Goal: Task Accomplishment & Management: Manage account settings

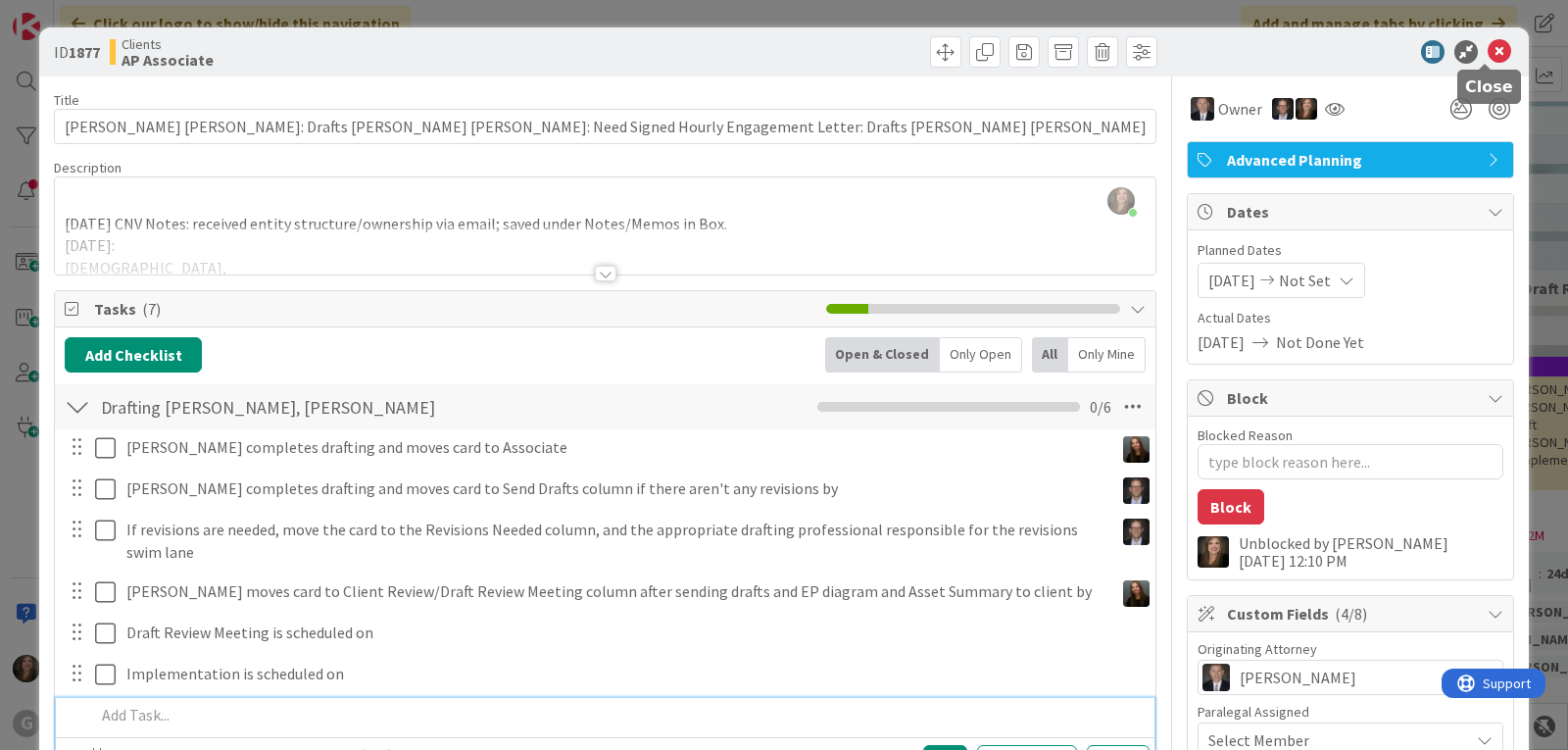
click at [1488, 46] on icon at bounding box center [1500, 52] width 24 height 24
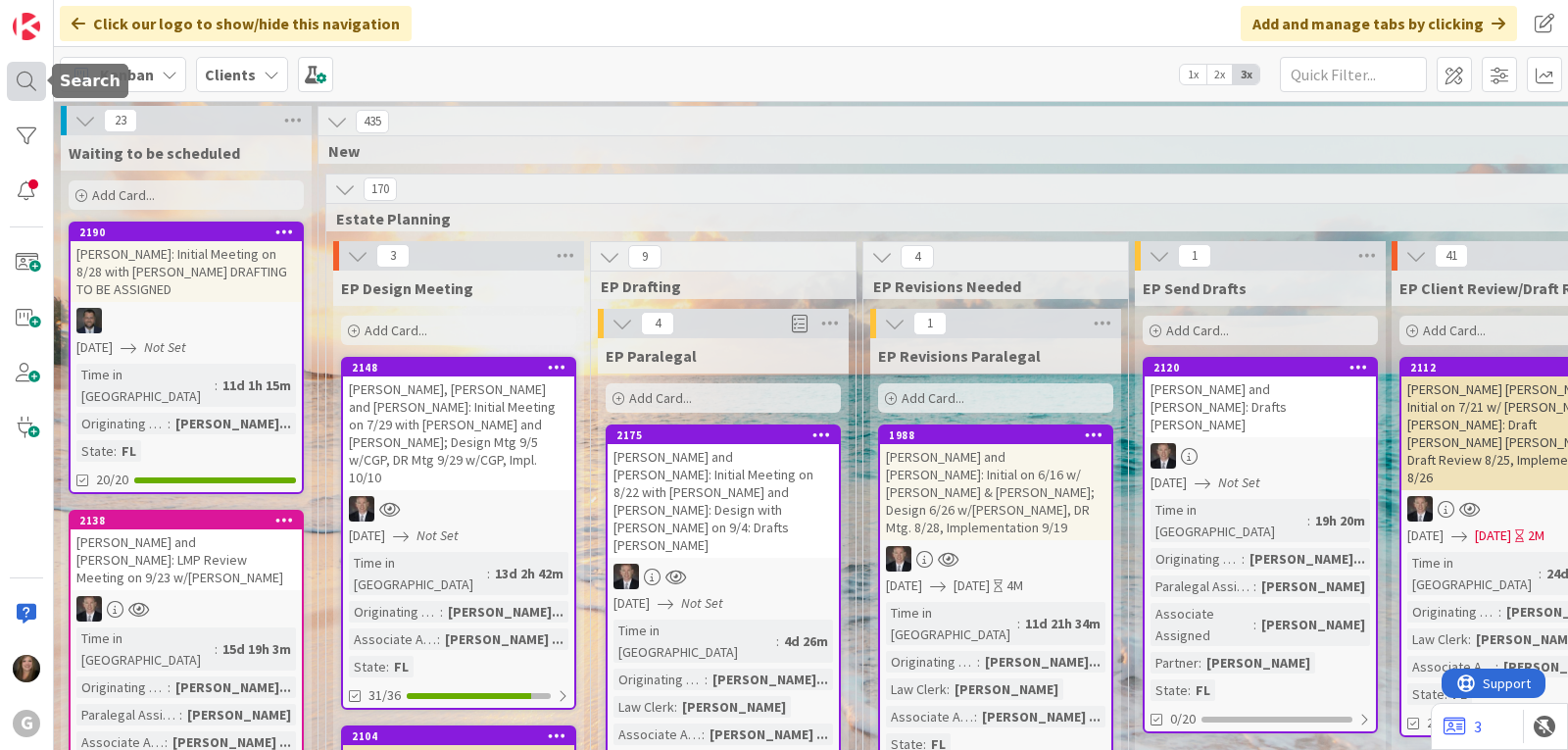
click at [27, 92] on div at bounding box center [27, 82] width 39 height 39
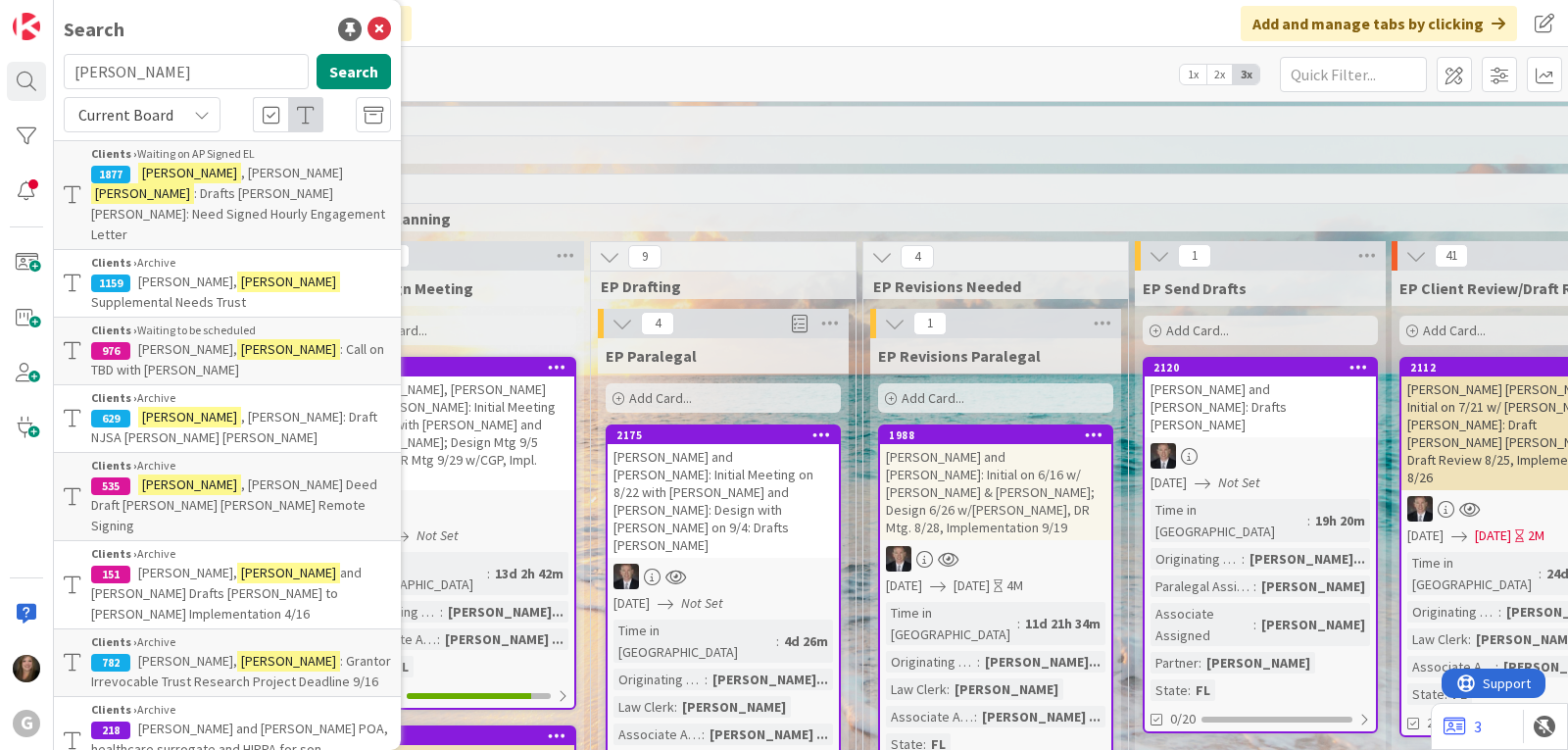
drag, startPoint x: 159, startPoint y: 76, endPoint x: 54, endPoint y: 75, distance: 105.0
click at [54, 75] on div "[PERSON_NAME] Search" at bounding box center [228, 76] width 351 height 43
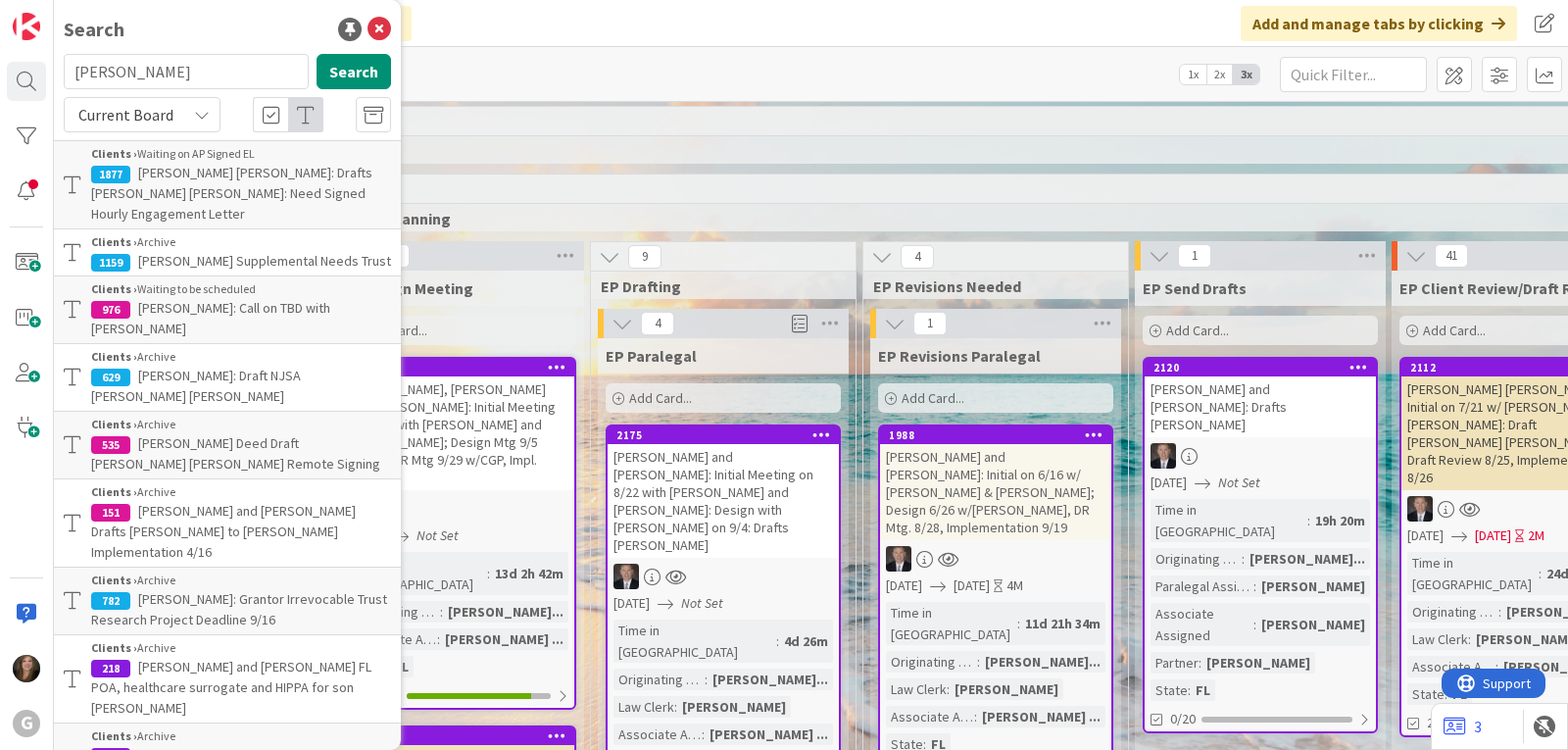
type input "[PERSON_NAME]"
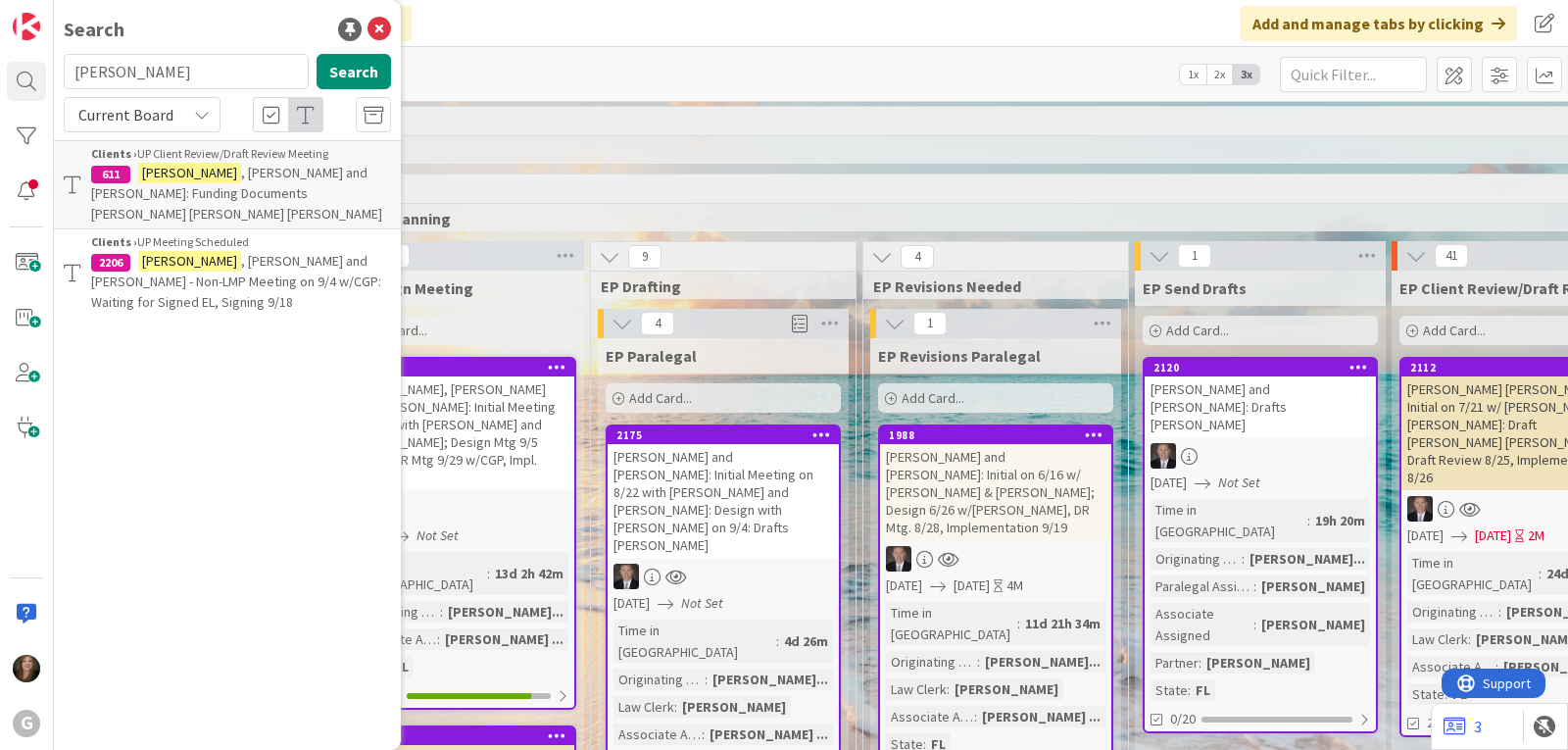
click at [242, 252] on span ", [PERSON_NAME] and [PERSON_NAME] - Non-LMP Meeting on 9/4 w/CGP: Waiting for S…" at bounding box center [236, 282] width 290 height 59
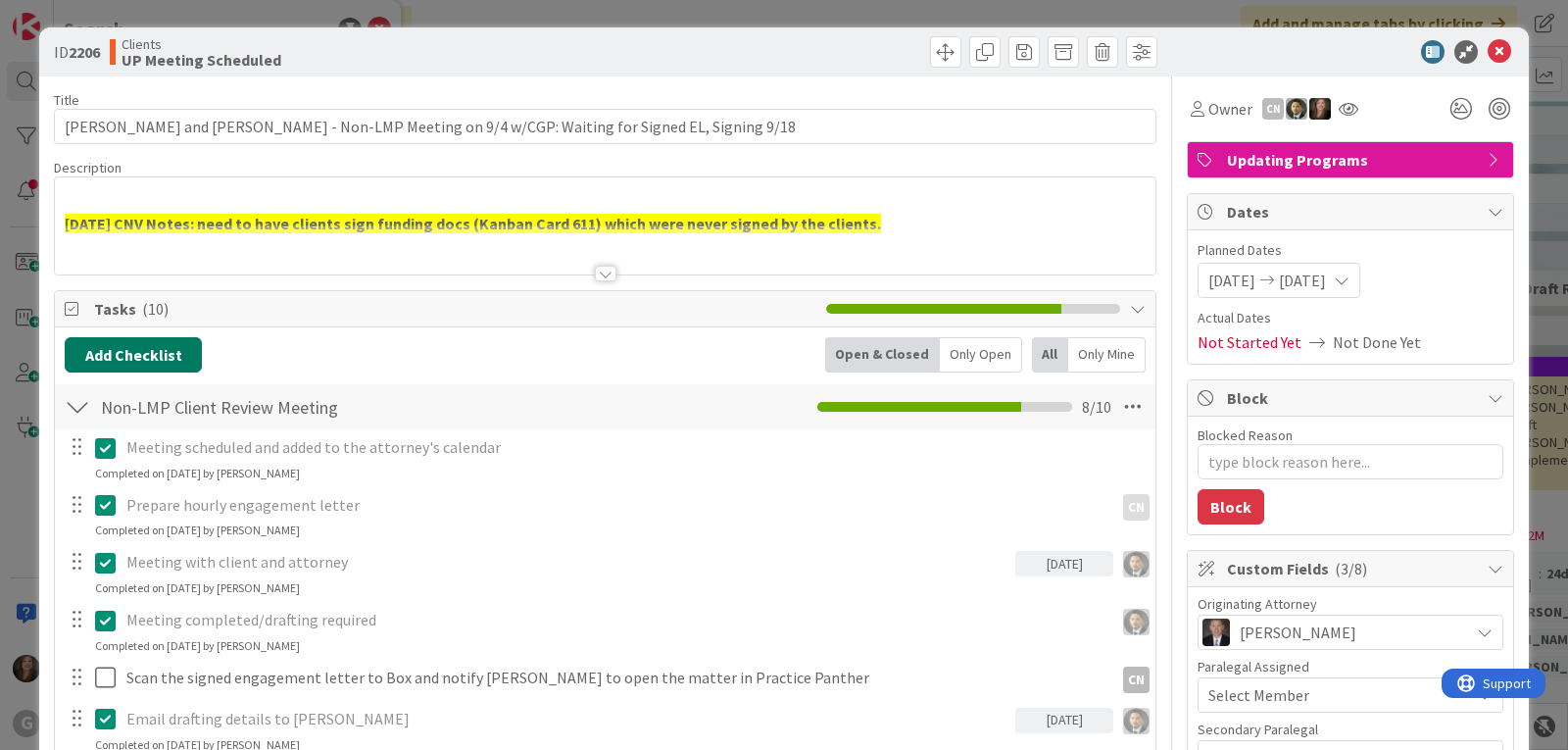
click at [163, 348] on button "Add Checklist" at bounding box center [133, 355] width 137 height 35
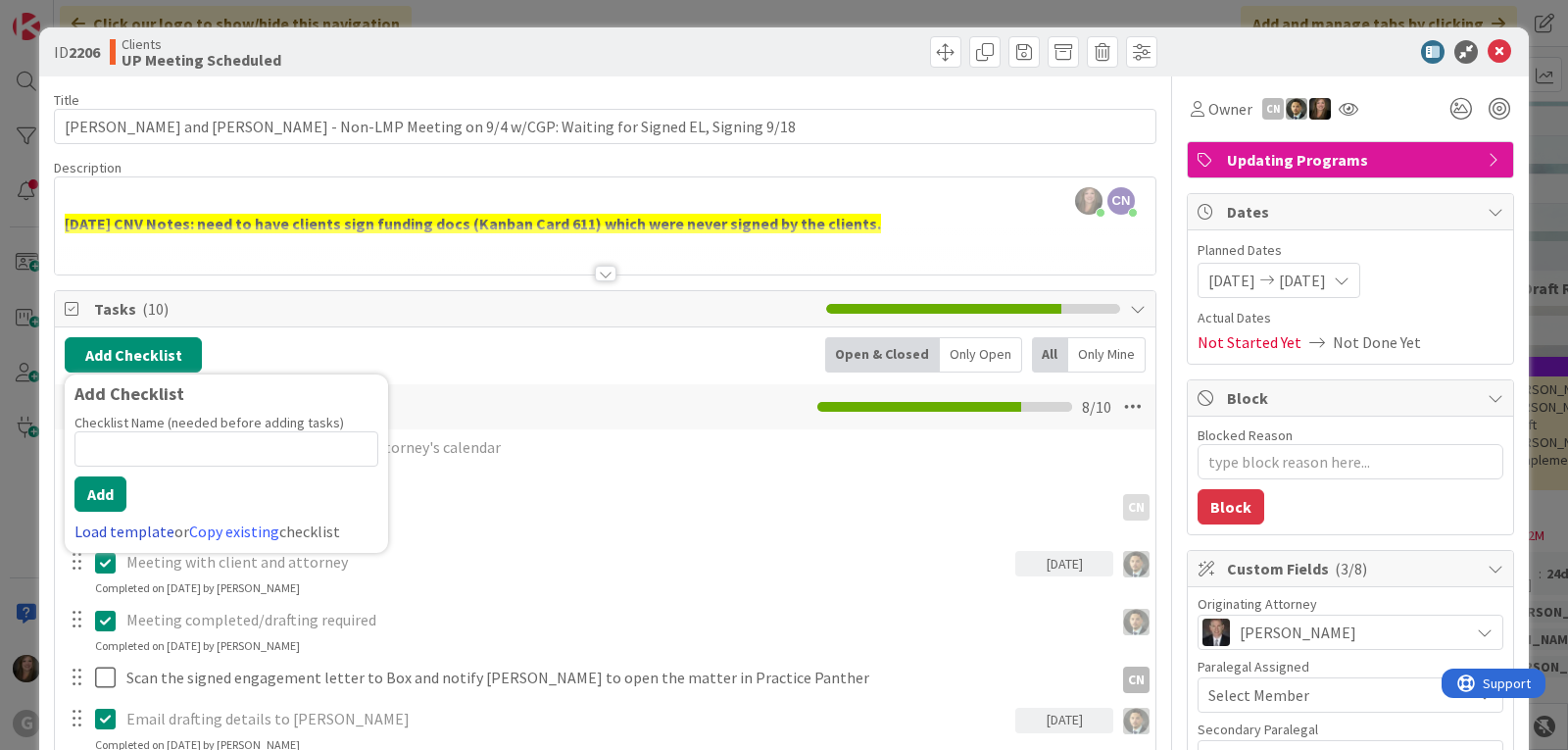
click at [122, 530] on link "Load template" at bounding box center [124, 531] width 100 height 20
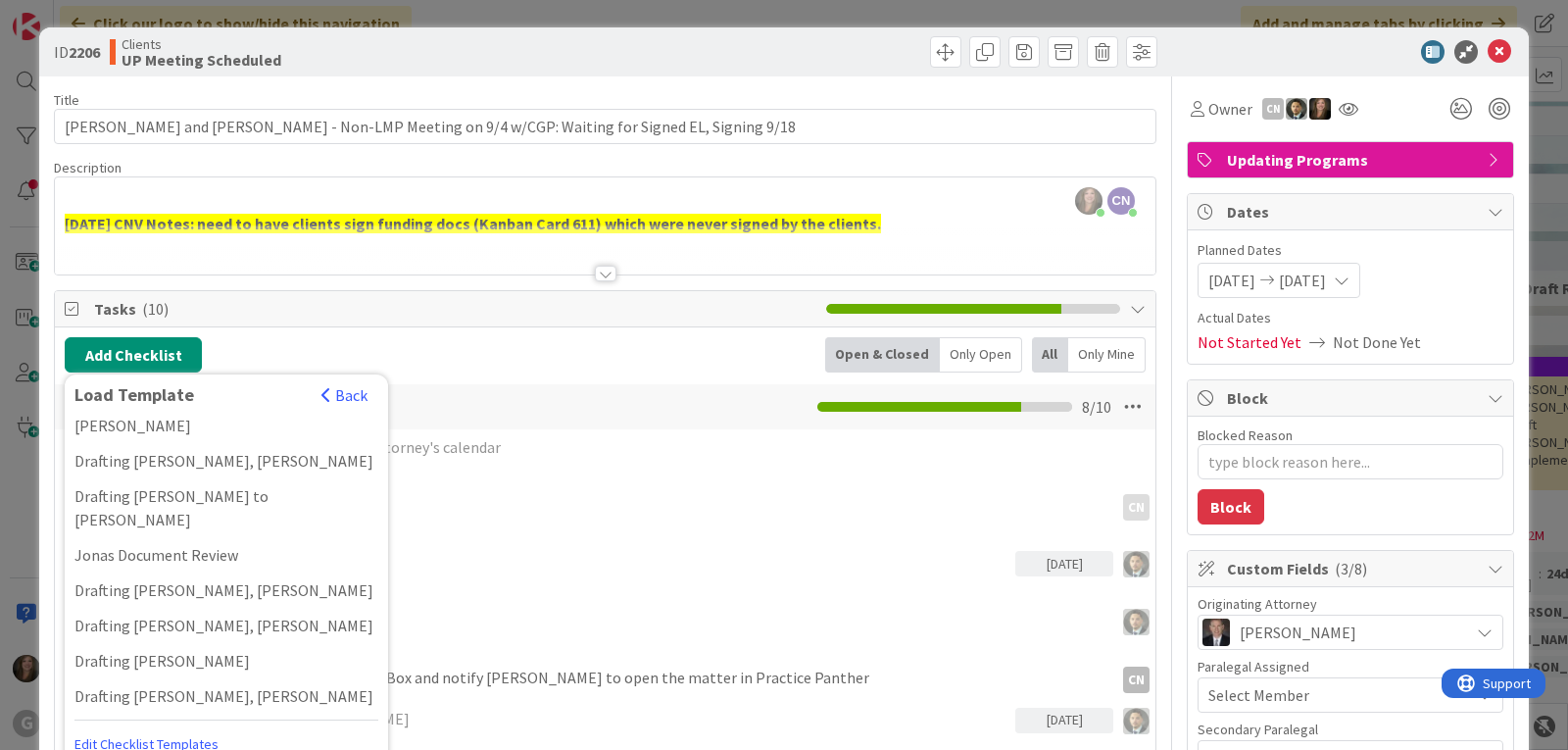
scroll to position [1470, 0]
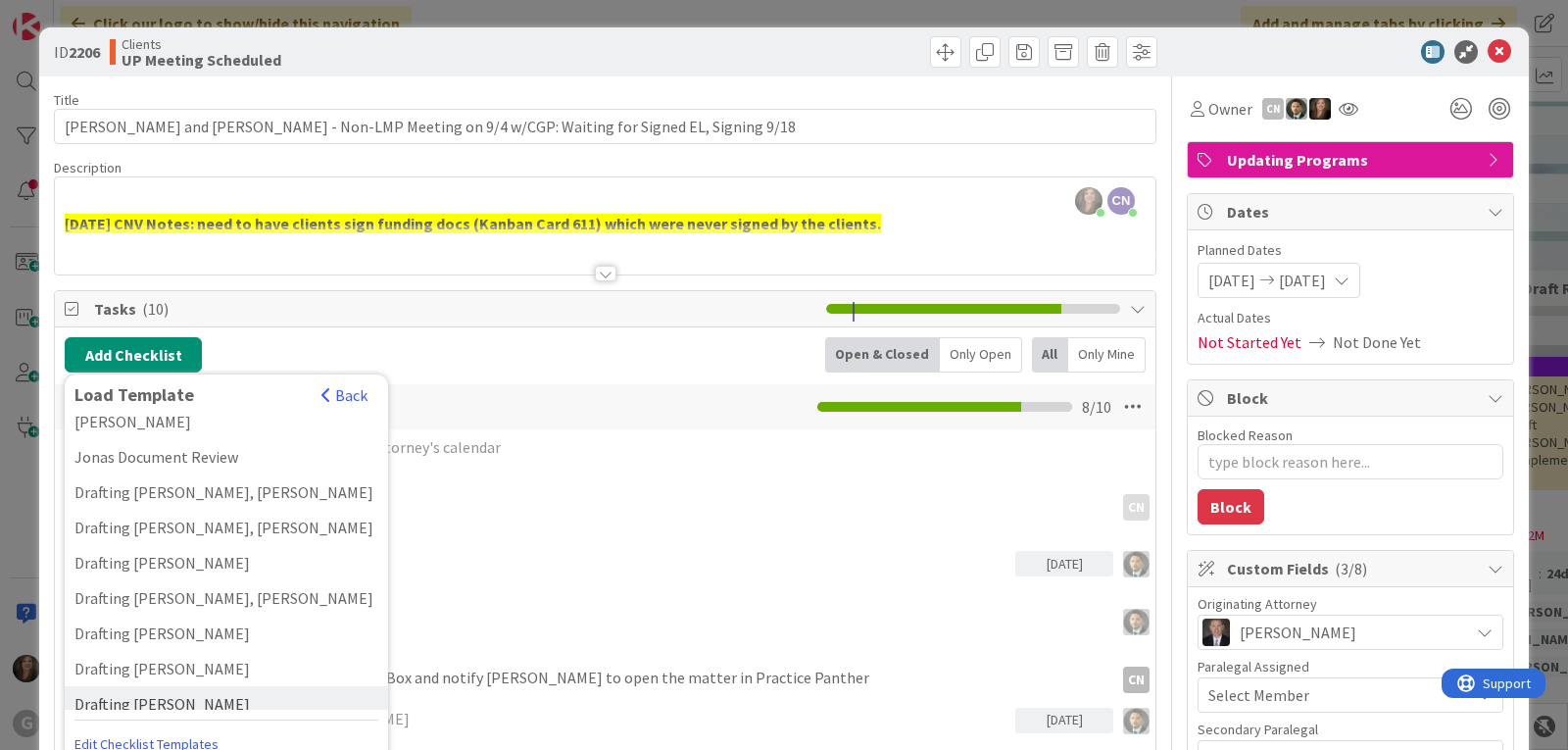
click at [195, 686] on div "Drafting [PERSON_NAME]" at bounding box center [227, 704] width 323 height 35
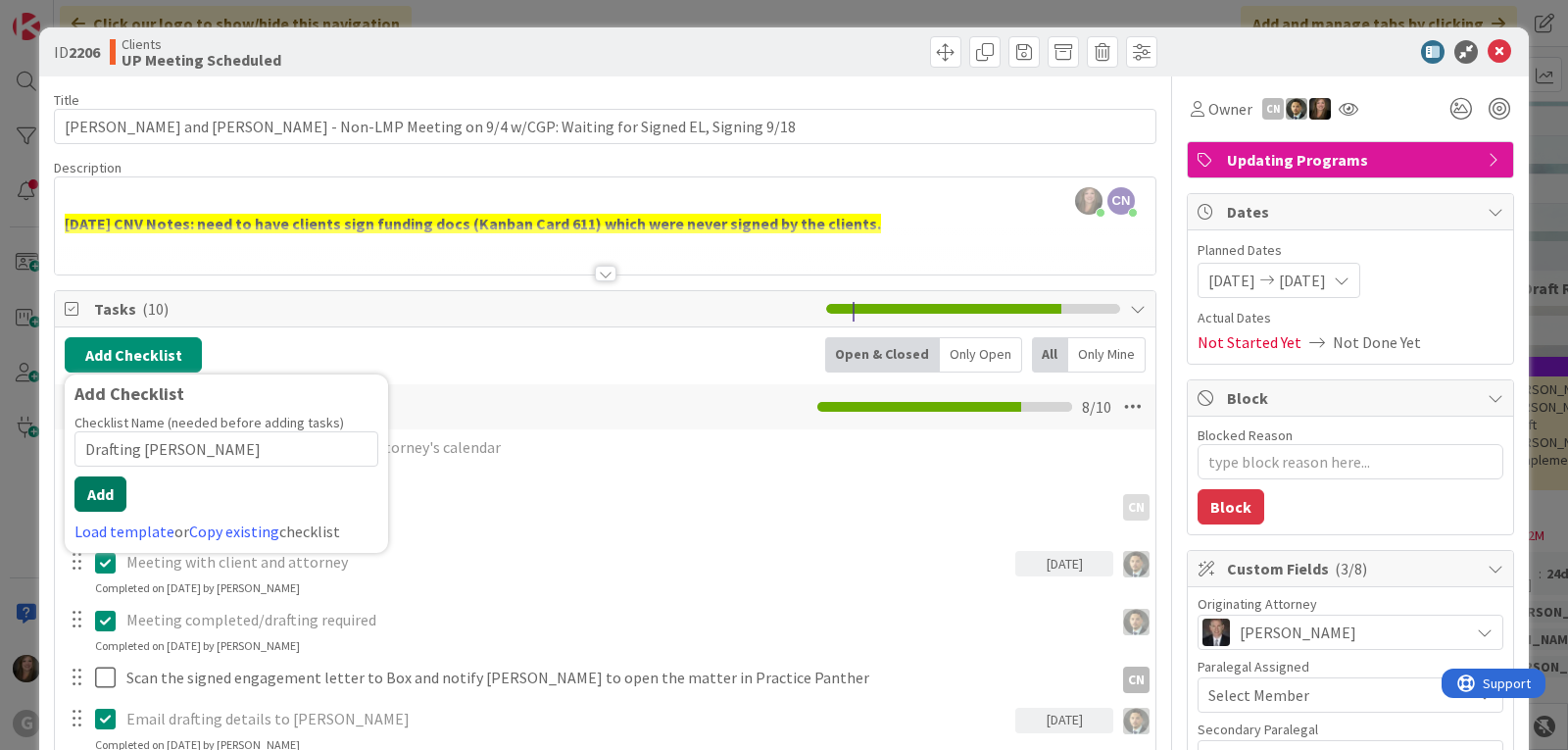
click at [98, 498] on button "Add" at bounding box center [101, 494] width 52 height 35
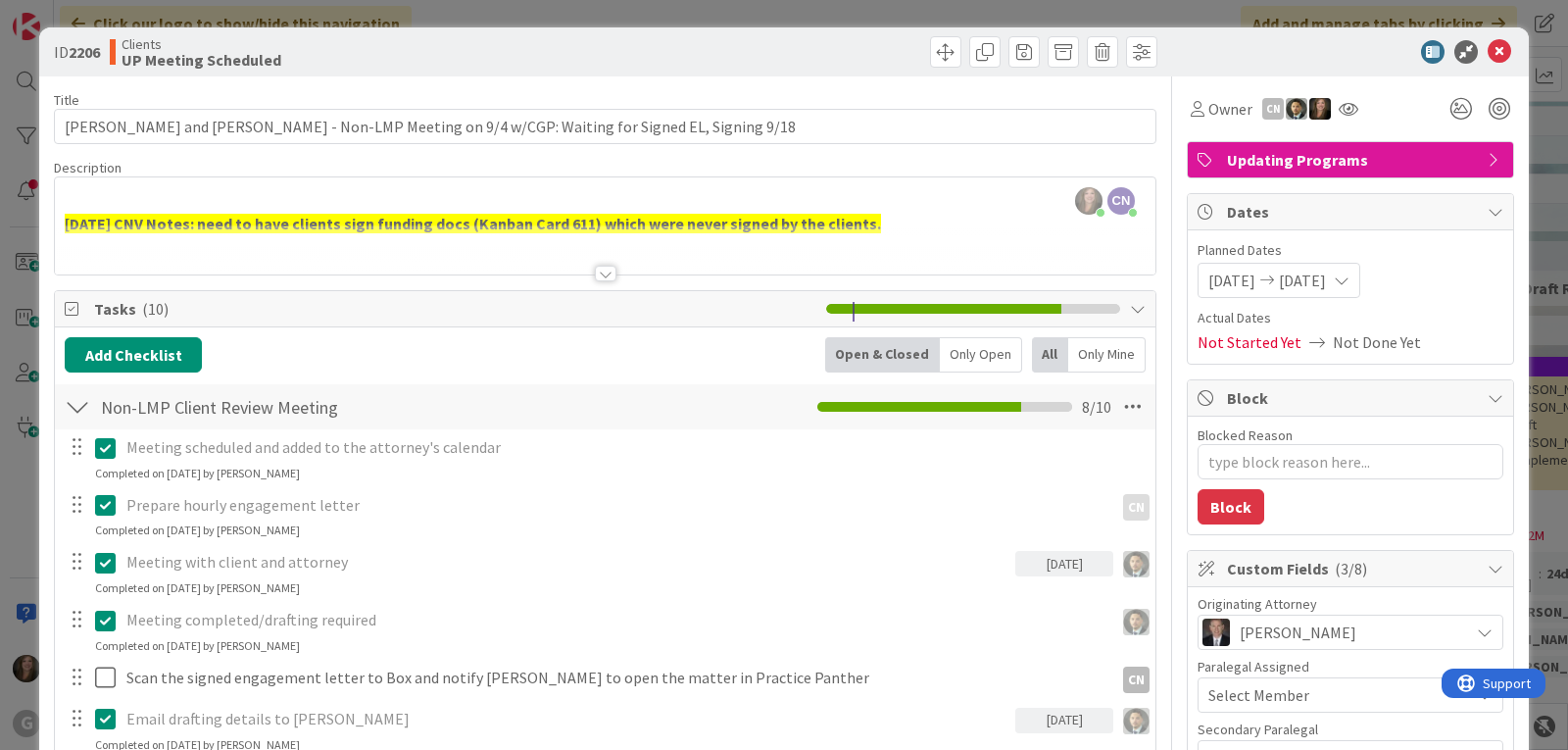
type textarea "x"
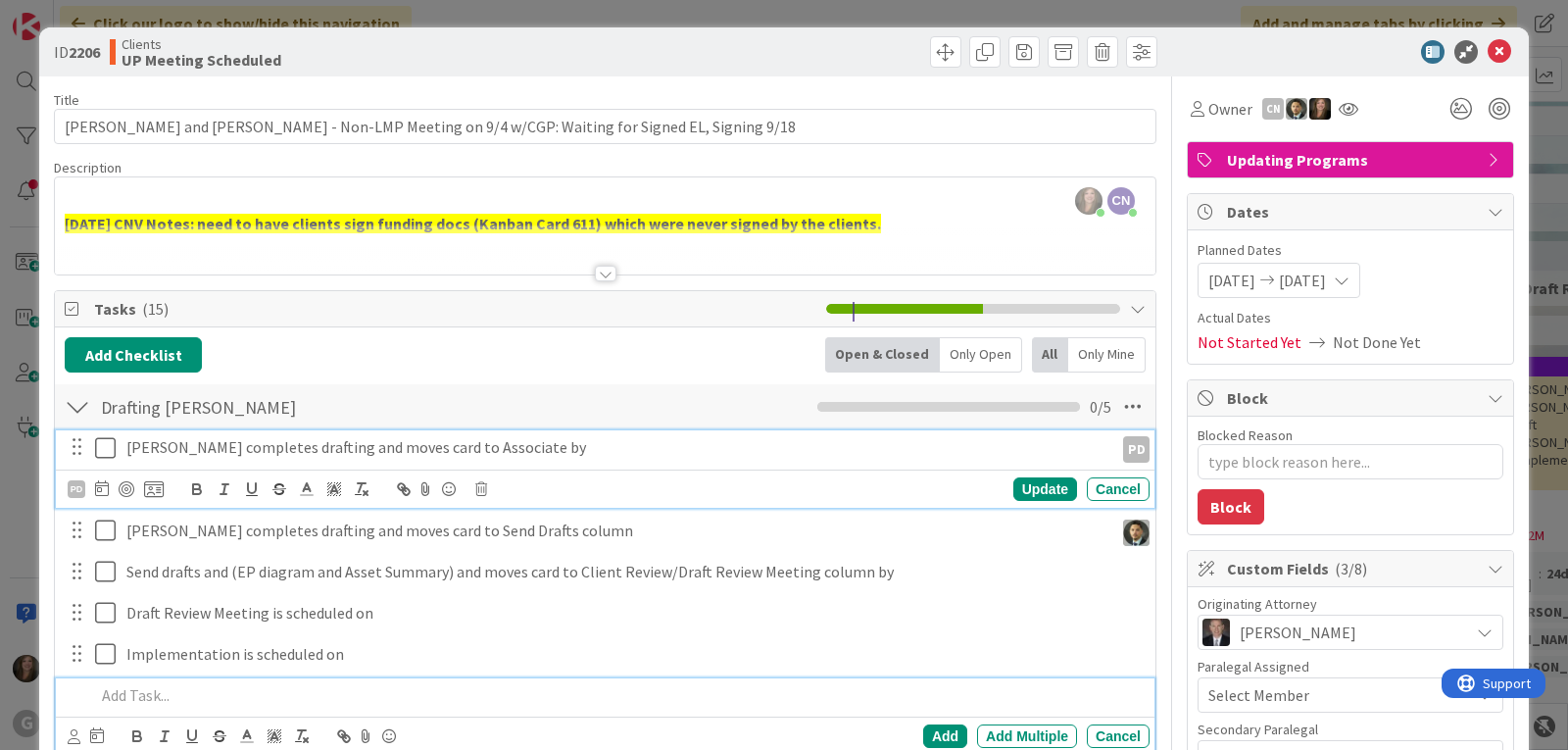
click at [170, 446] on p "[PERSON_NAME] completes drafting and moves card to Associate by" at bounding box center [616, 447] width 980 height 23
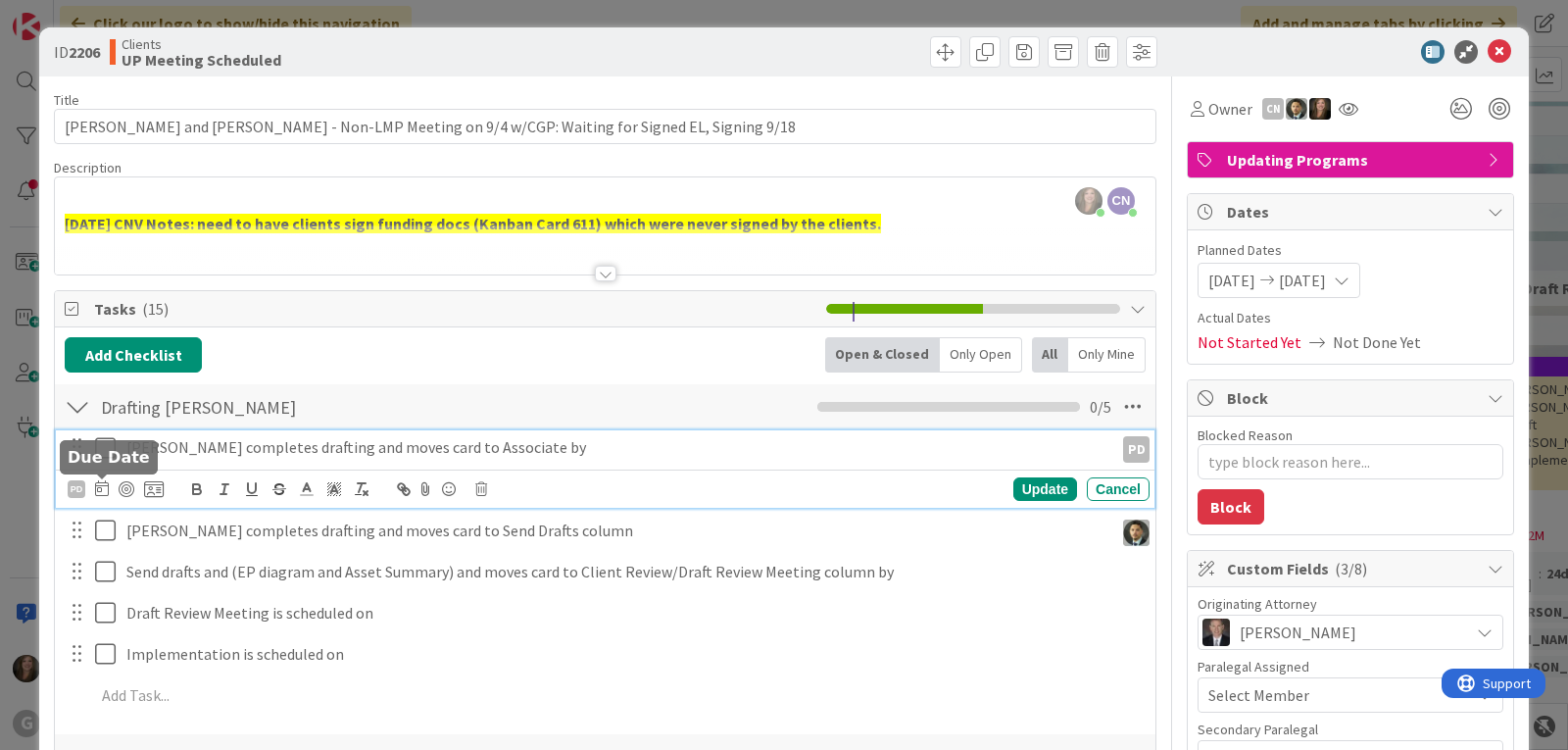
click at [101, 493] on icon at bounding box center [102, 488] width 14 height 16
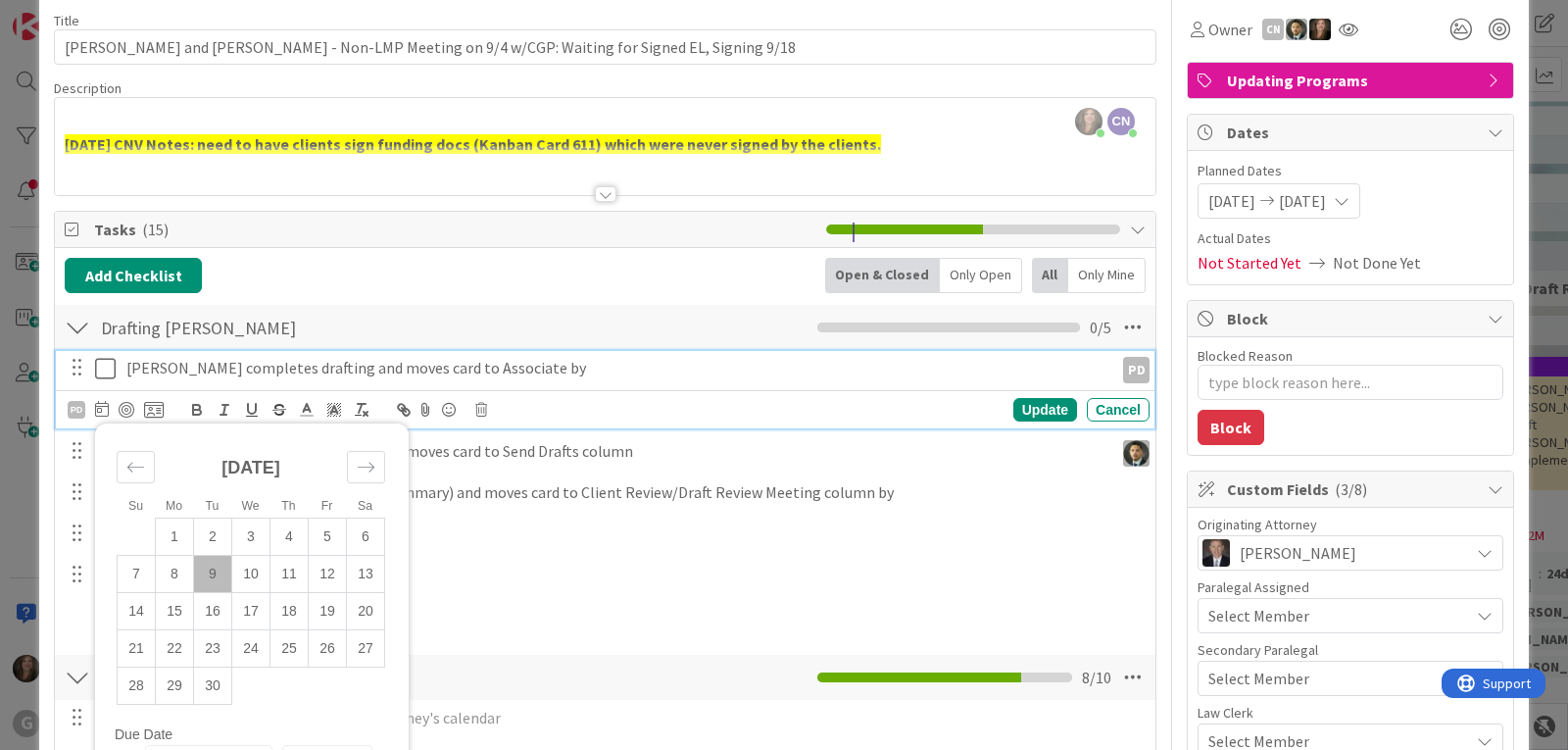
scroll to position [98, 0]
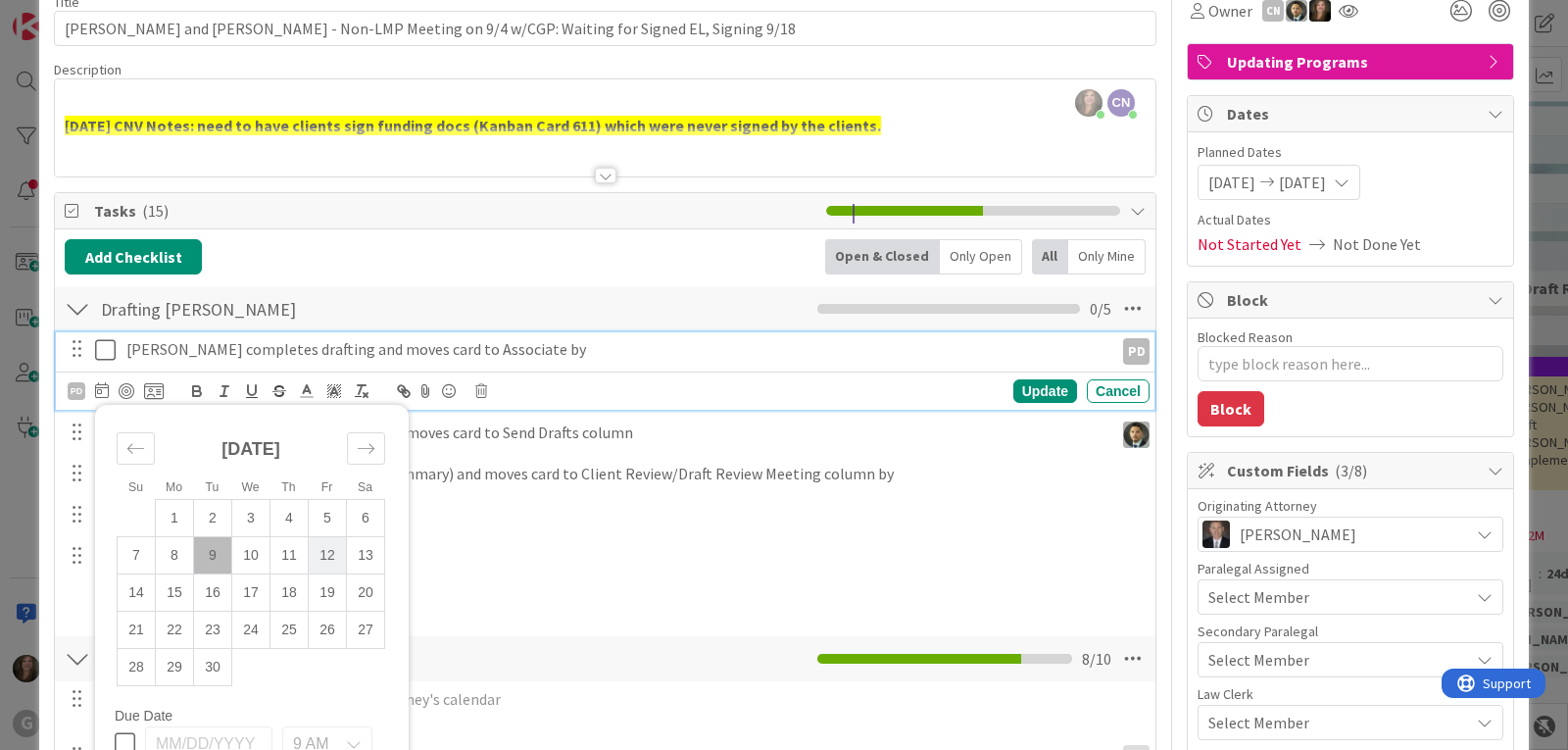
click at [324, 542] on td "12" at bounding box center [327, 555] width 38 height 37
type input "[DATE]"
type textarea "x"
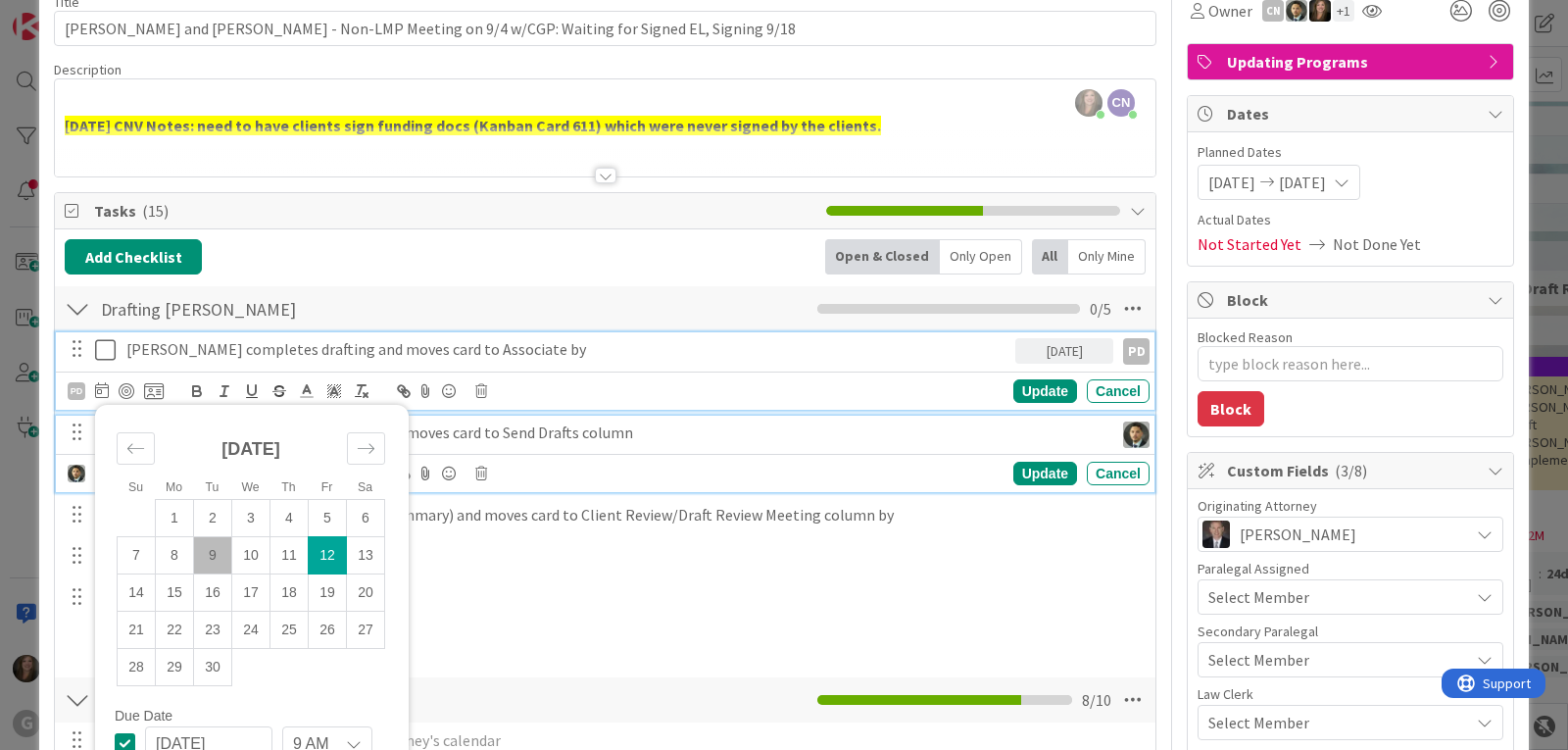
click at [488, 428] on p "[PERSON_NAME] completes drafting and moves card to Send Drafts column" at bounding box center [616, 433] width 980 height 23
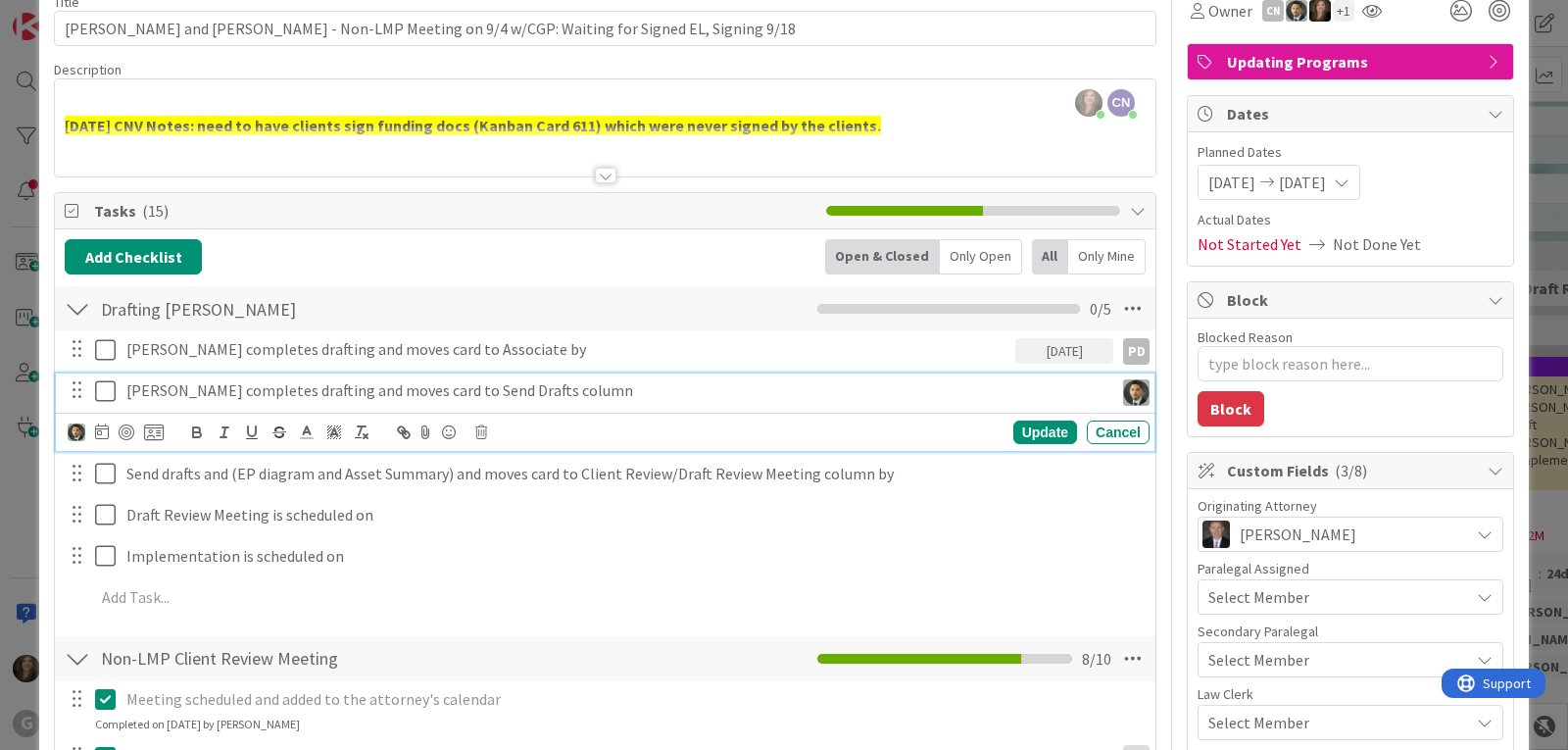
scroll to position [56, 0]
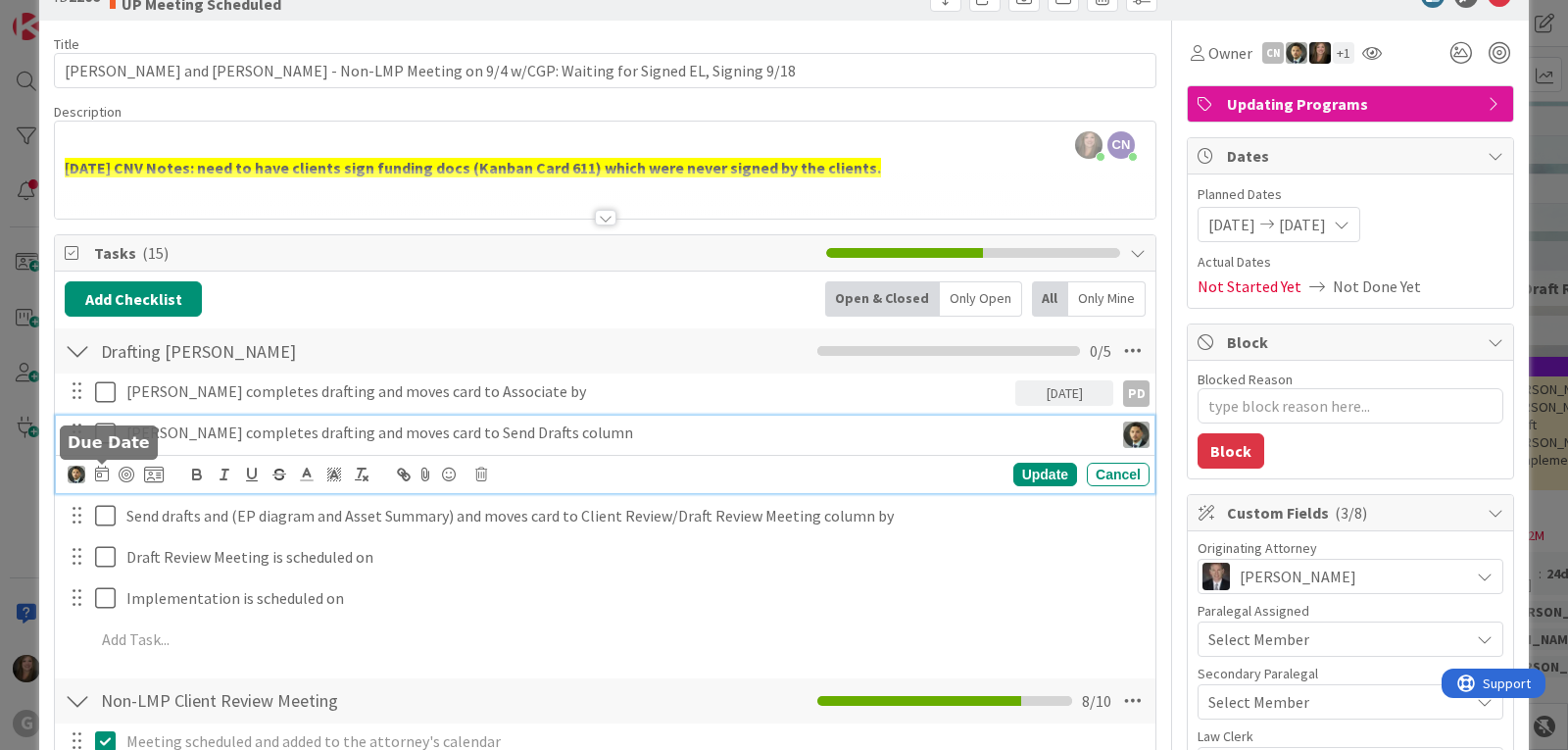
click at [99, 475] on icon at bounding box center [102, 473] width 14 height 16
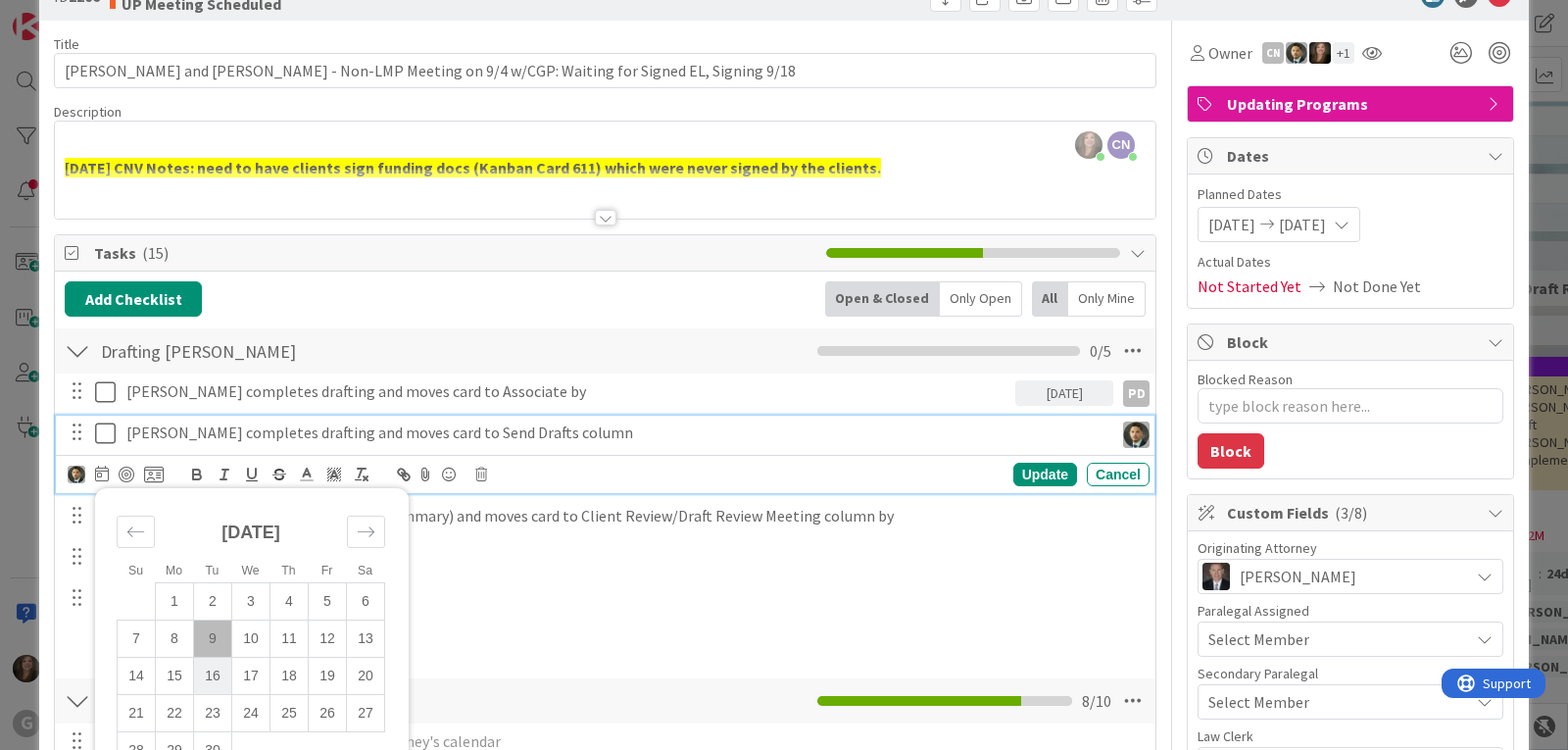
click at [215, 670] on td "16" at bounding box center [213, 675] width 38 height 37
type input "[DATE]"
type textarea "x"
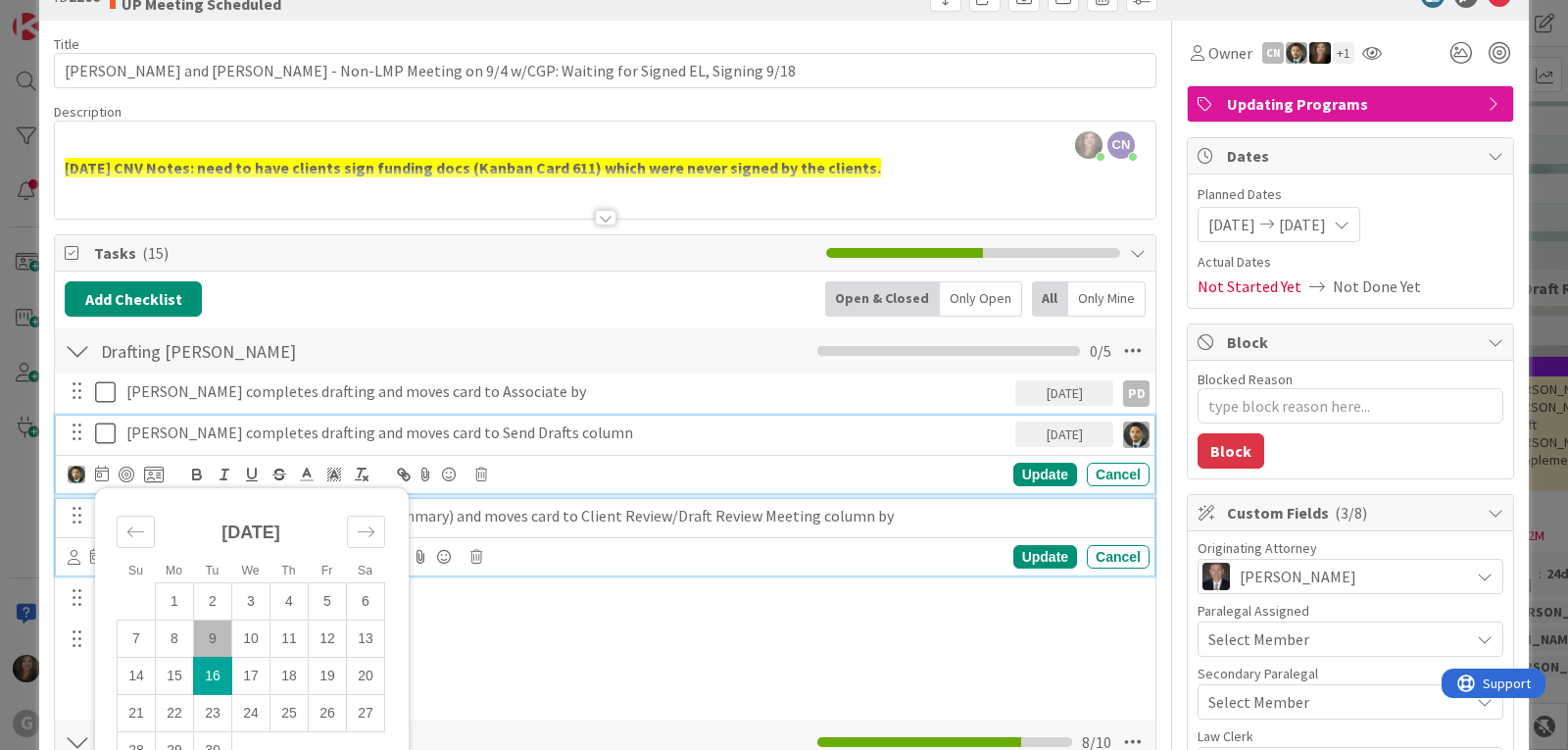
click at [489, 521] on p "Send drafts and (EP diagram and Asset Summary) and moves card to Client Review/…" at bounding box center [634, 515] width 1015 height 23
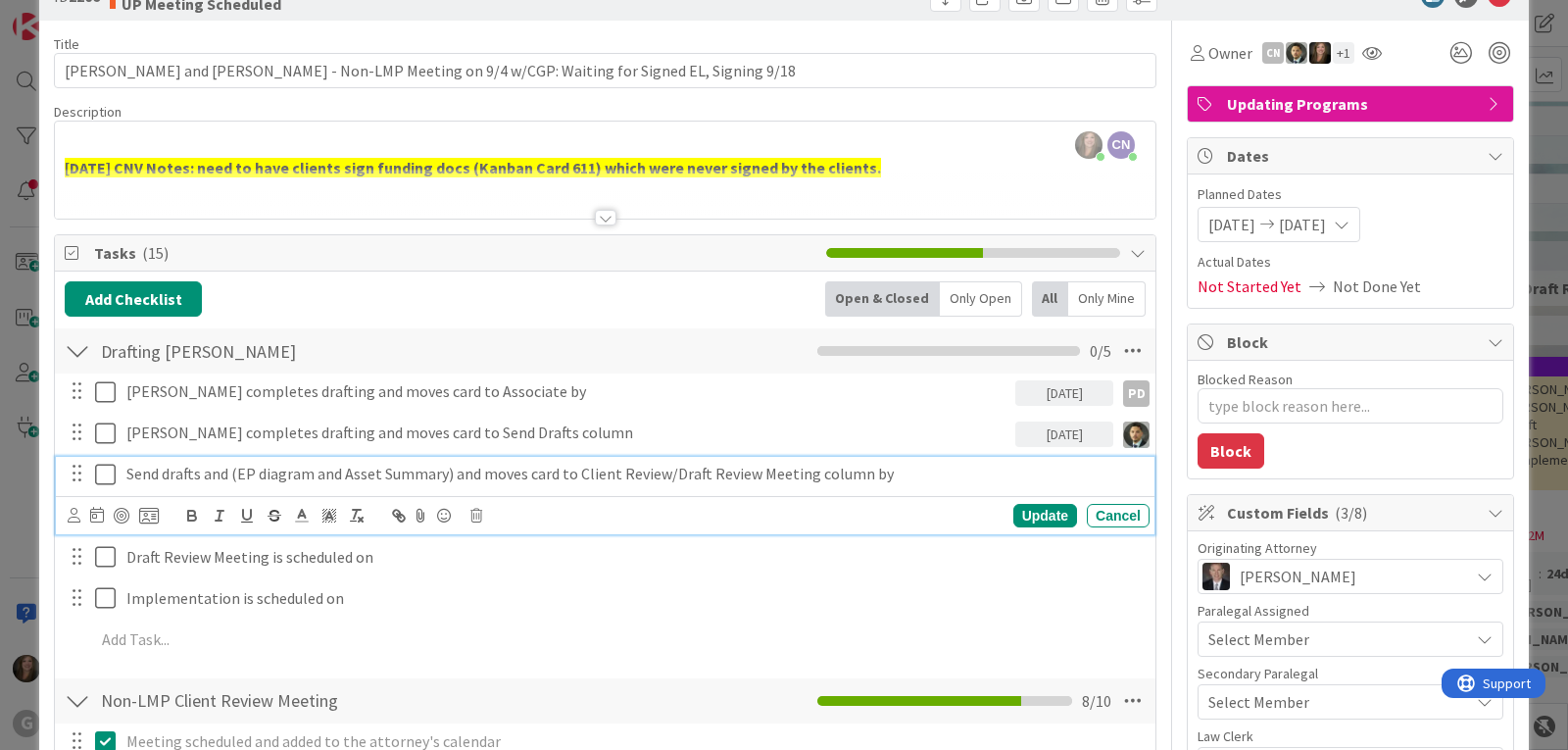
scroll to position [14, 0]
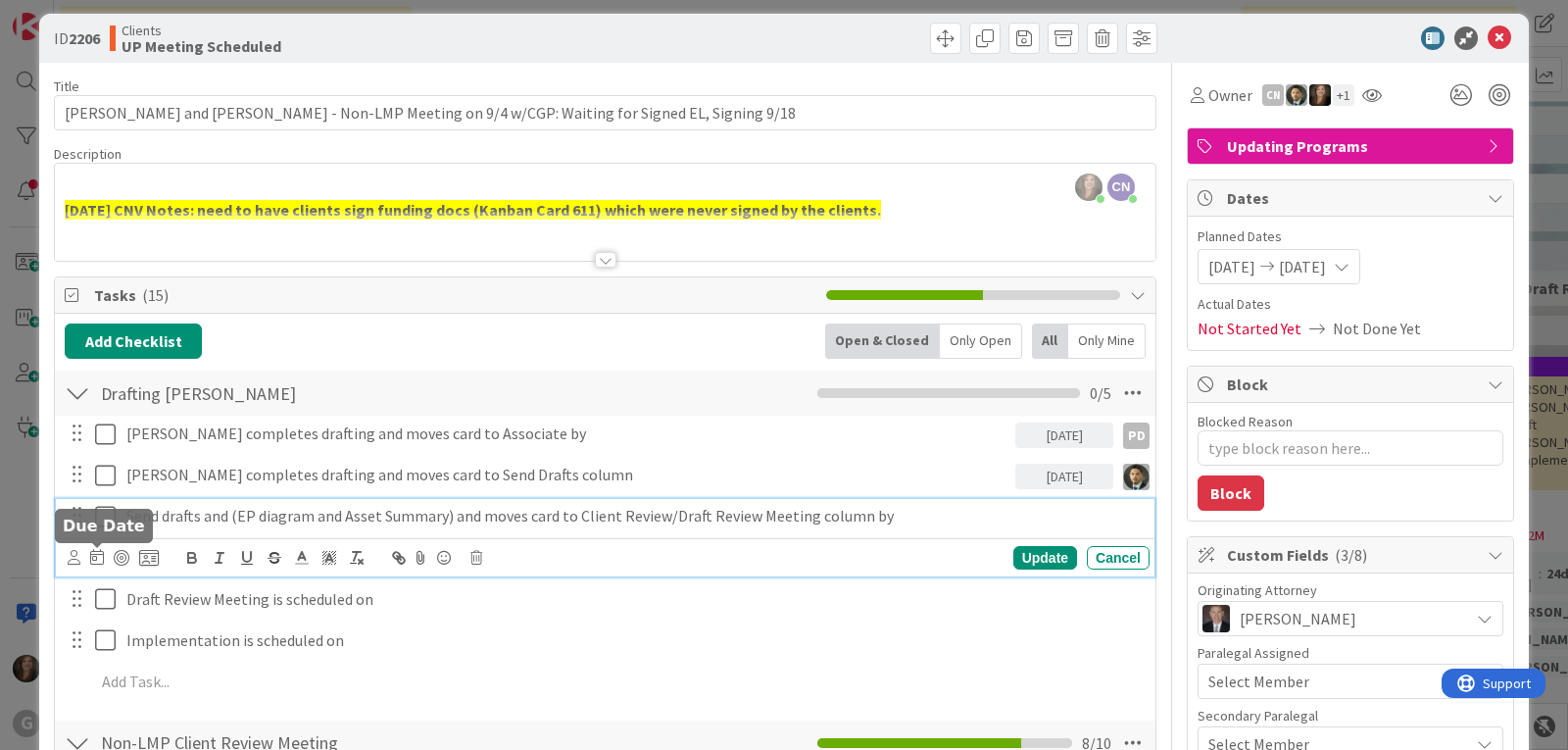
click at [94, 555] on icon at bounding box center [97, 557] width 14 height 16
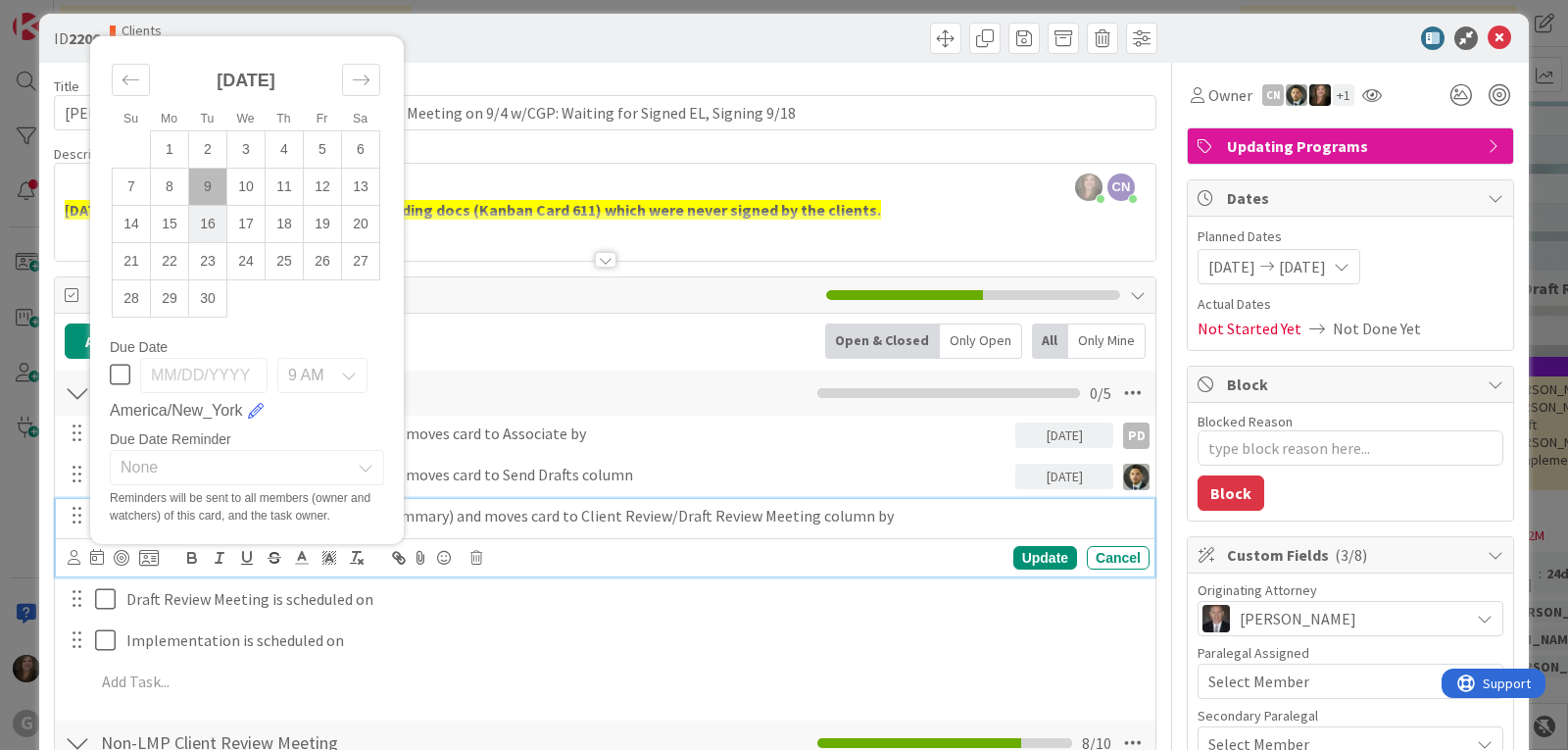
click at [214, 214] on td "16" at bounding box center [208, 224] width 38 height 37
type input "[DATE]"
click at [68, 554] on icon at bounding box center [74, 557] width 13 height 15
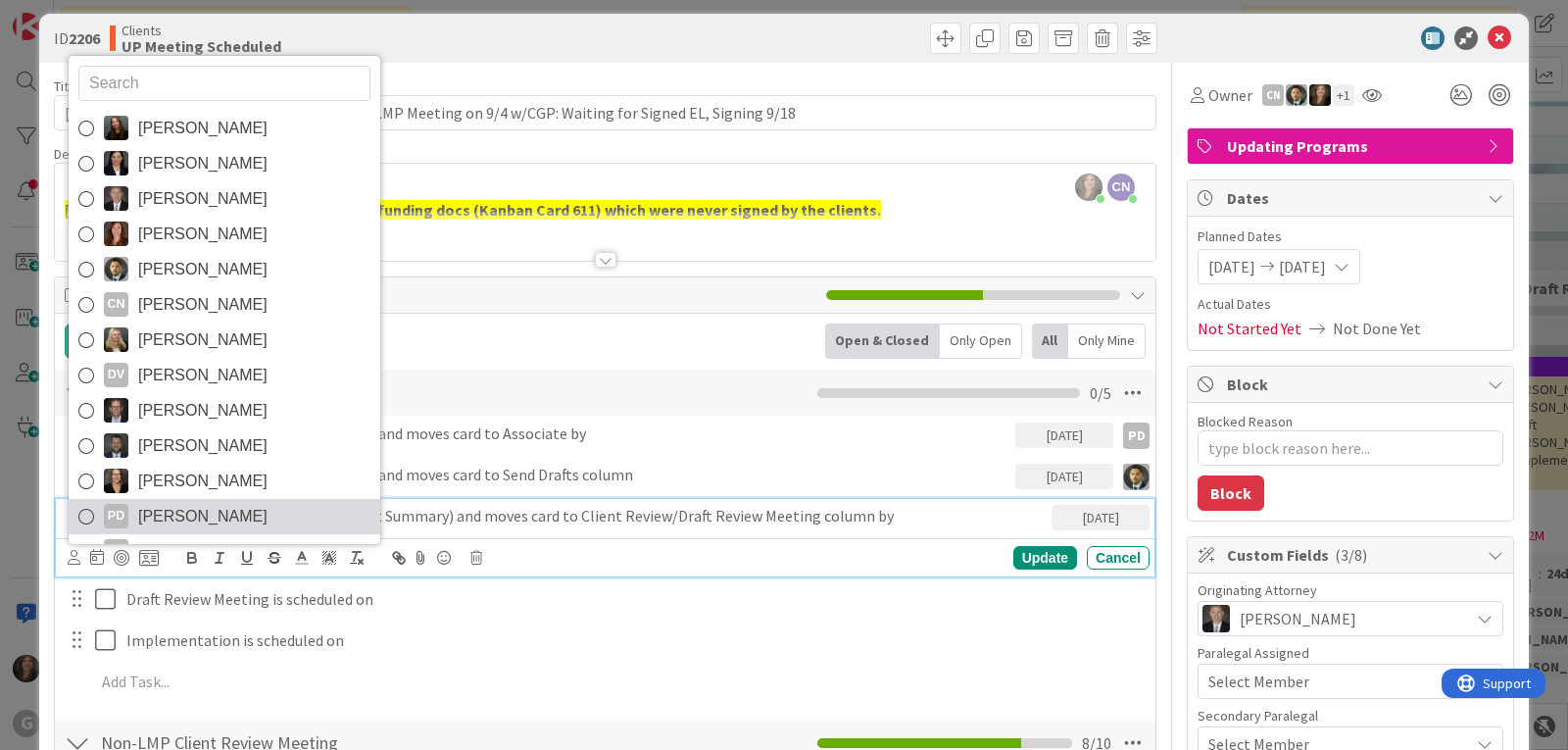
click at [168, 510] on span "[PERSON_NAME]" at bounding box center [202, 516] width 129 height 30
type textarea "x"
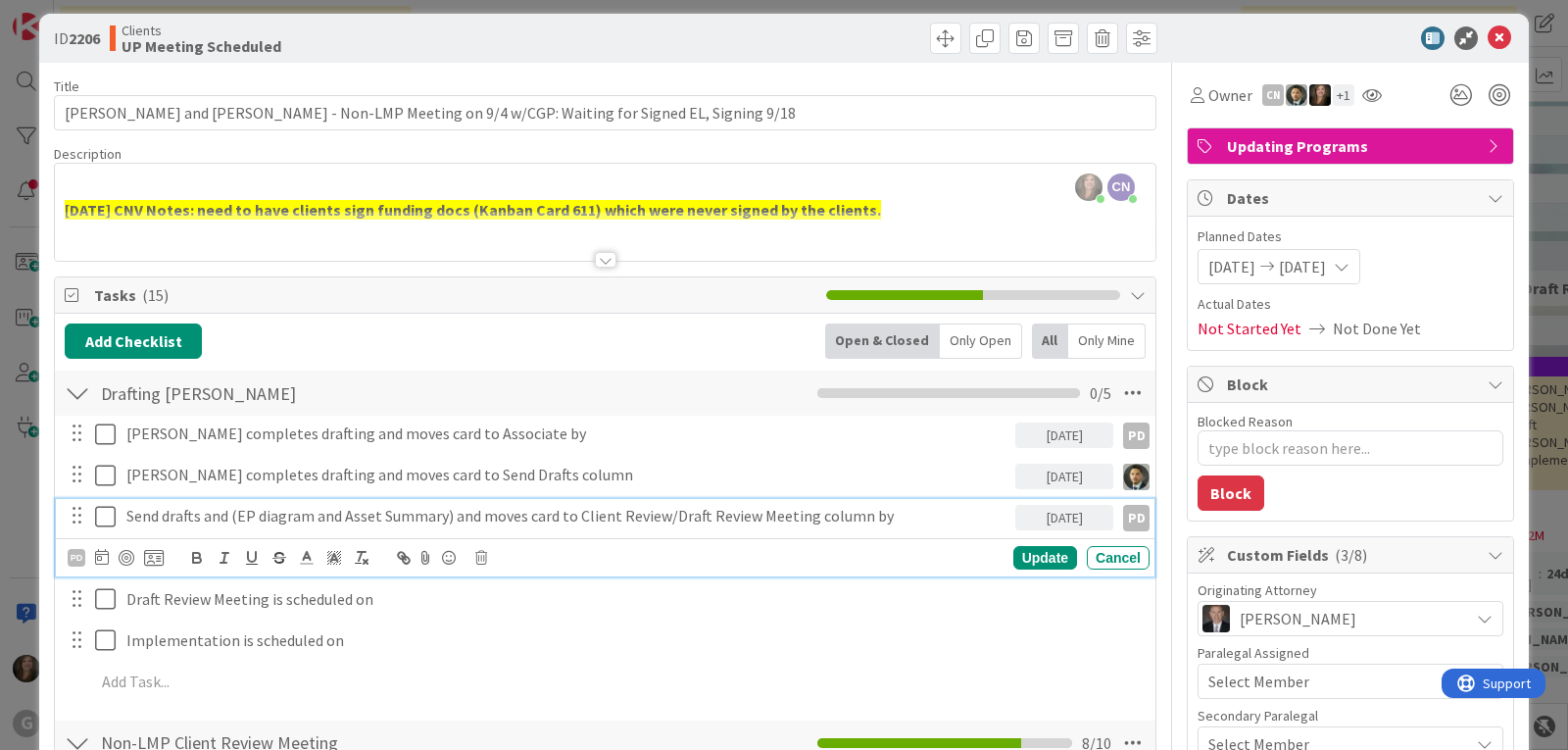
click at [163, 187] on div "[PERSON_NAME] joined 2 m ago CN [PERSON_NAME] joined 16 m ago [DATE] CNV Notes:…" at bounding box center [605, 212] width 1101 height 97
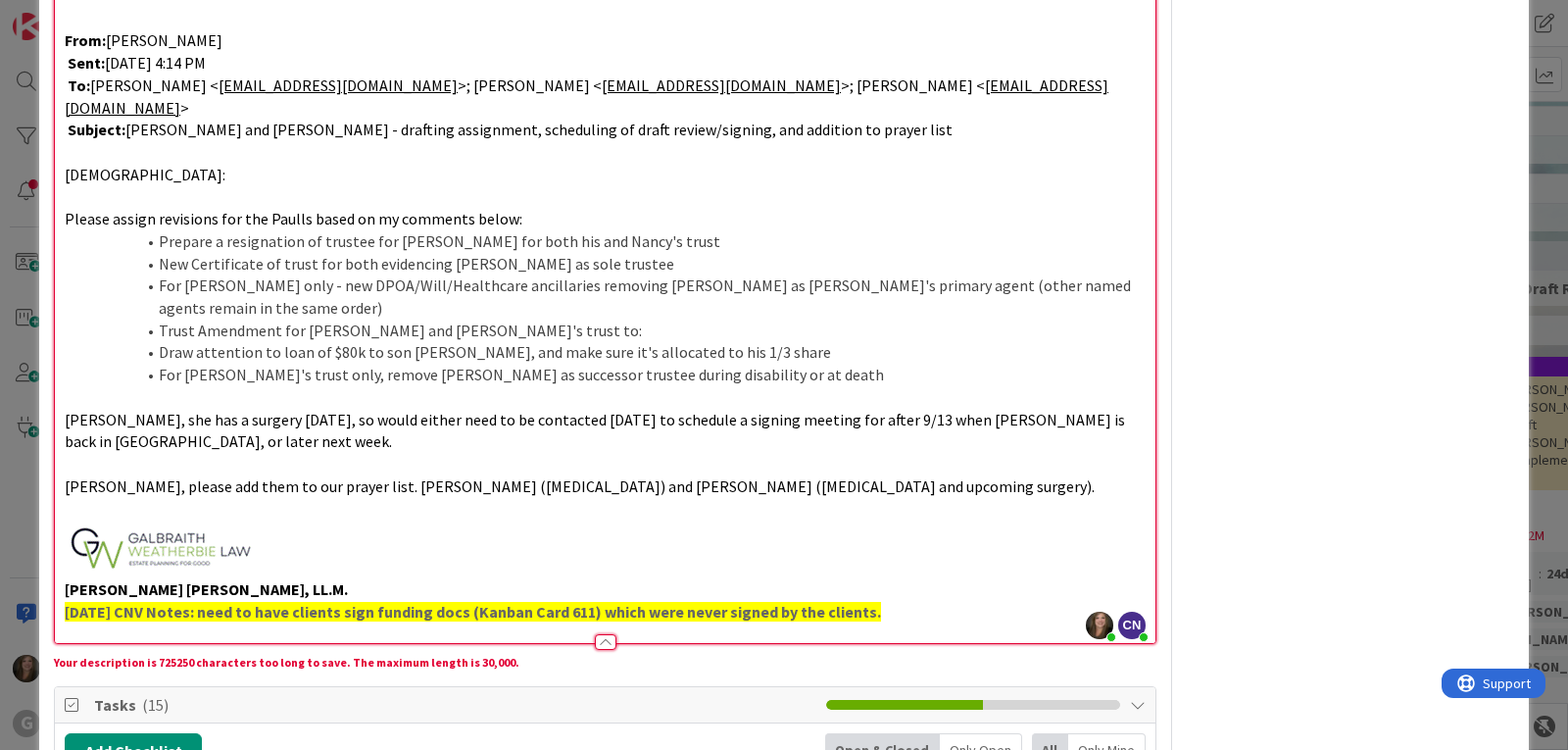
scroll to position [2320, 0]
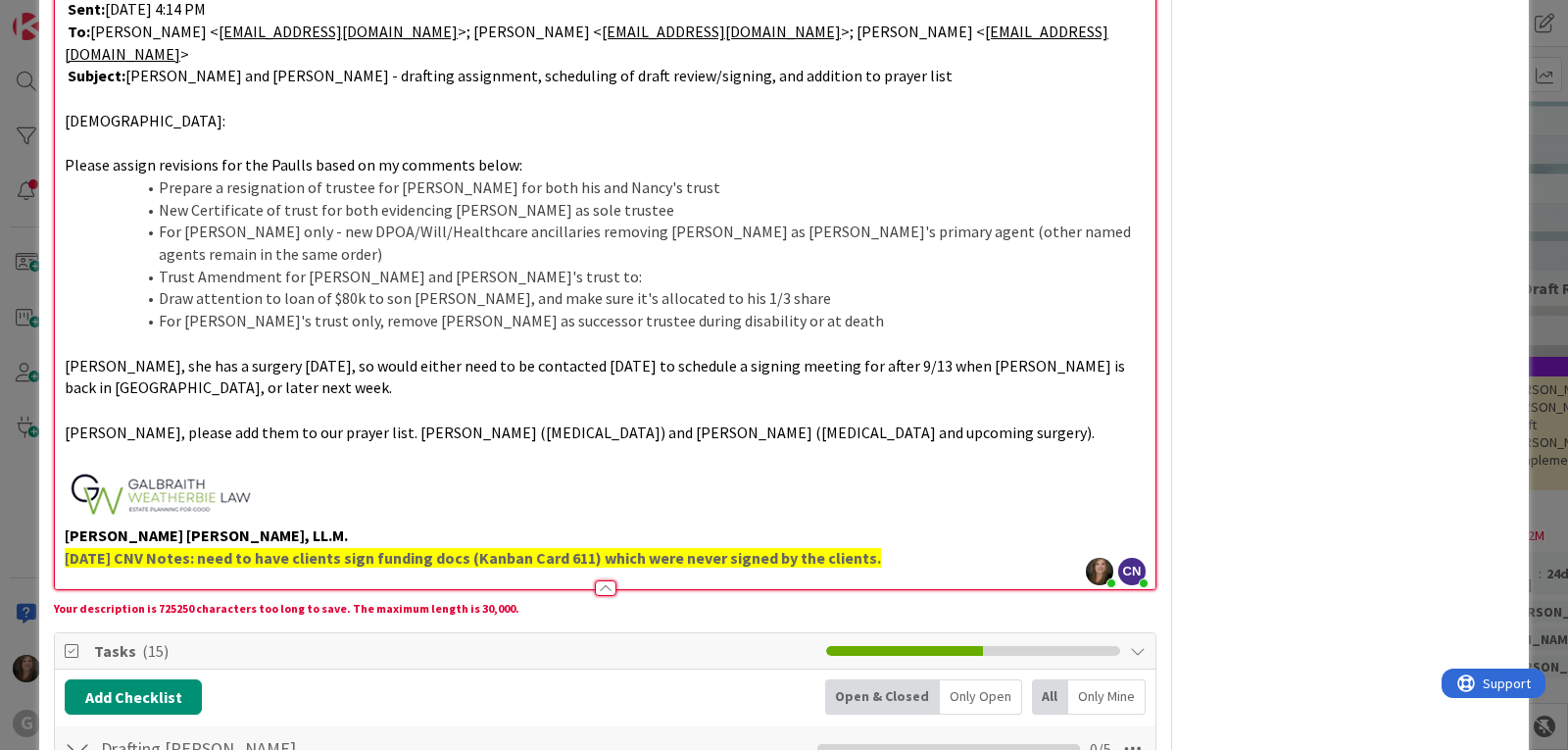
click at [306, 465] on p at bounding box center [605, 495] width 1081 height 59
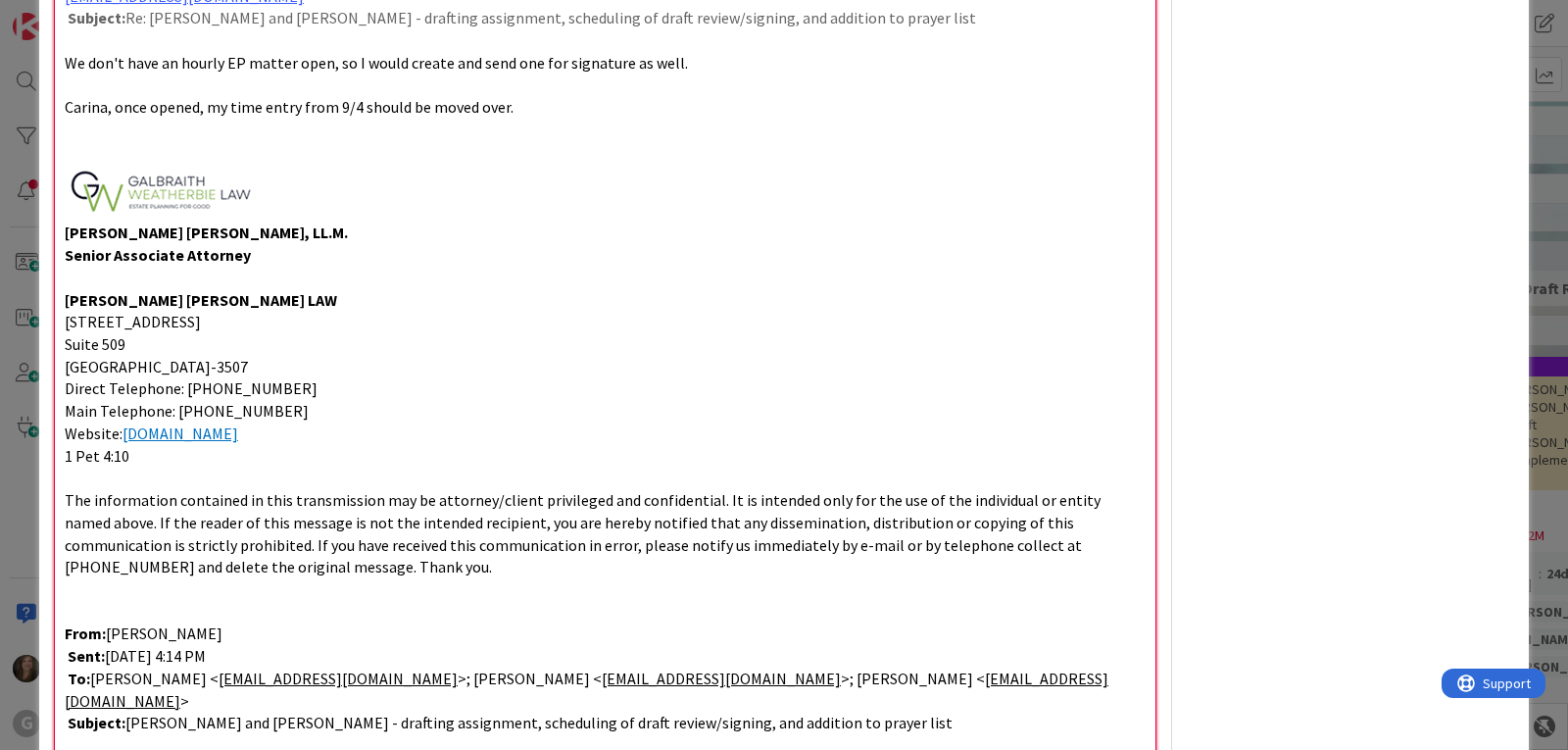
scroll to position [1686, 0]
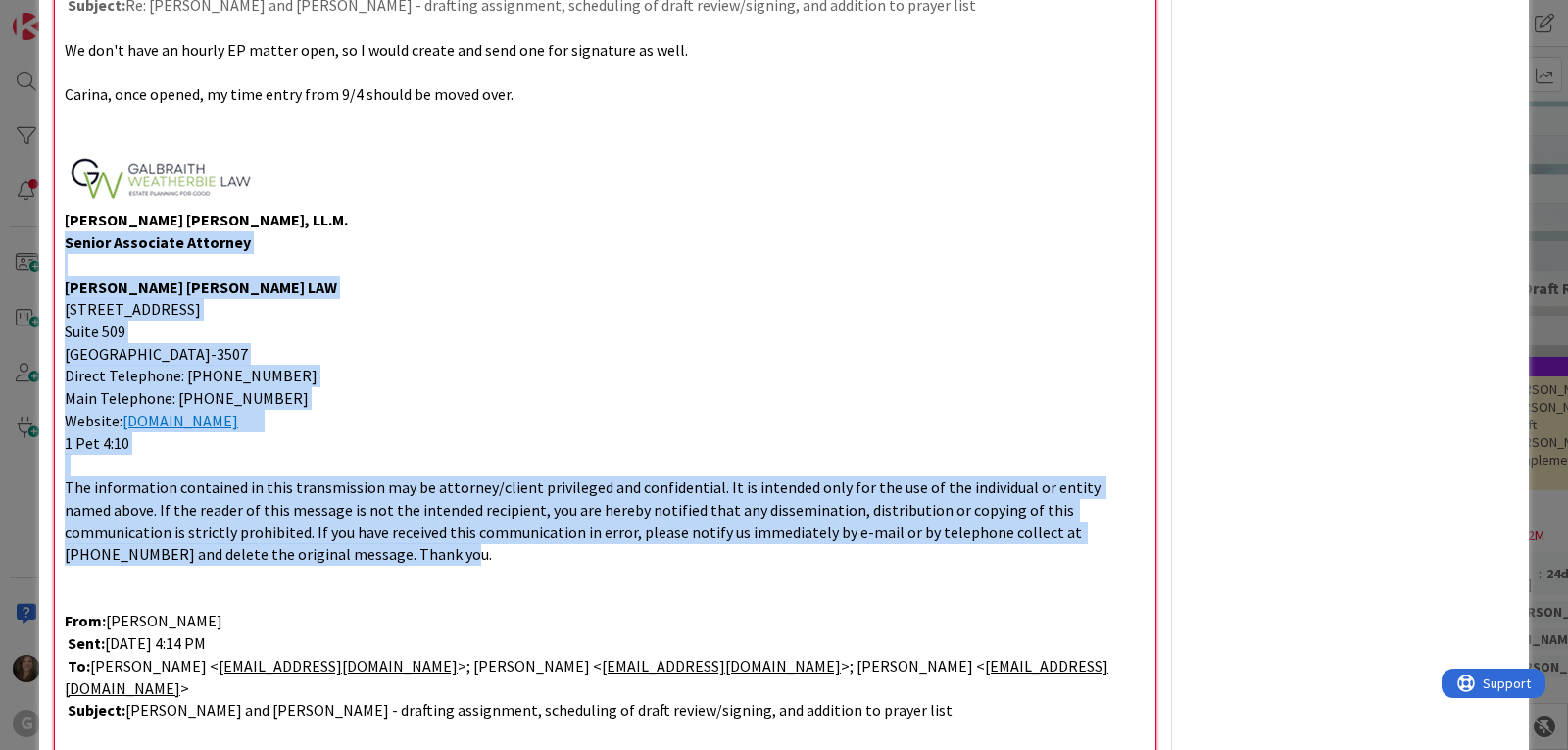
drag, startPoint x: 262, startPoint y: 514, endPoint x: 66, endPoint y: 200, distance: 370.2
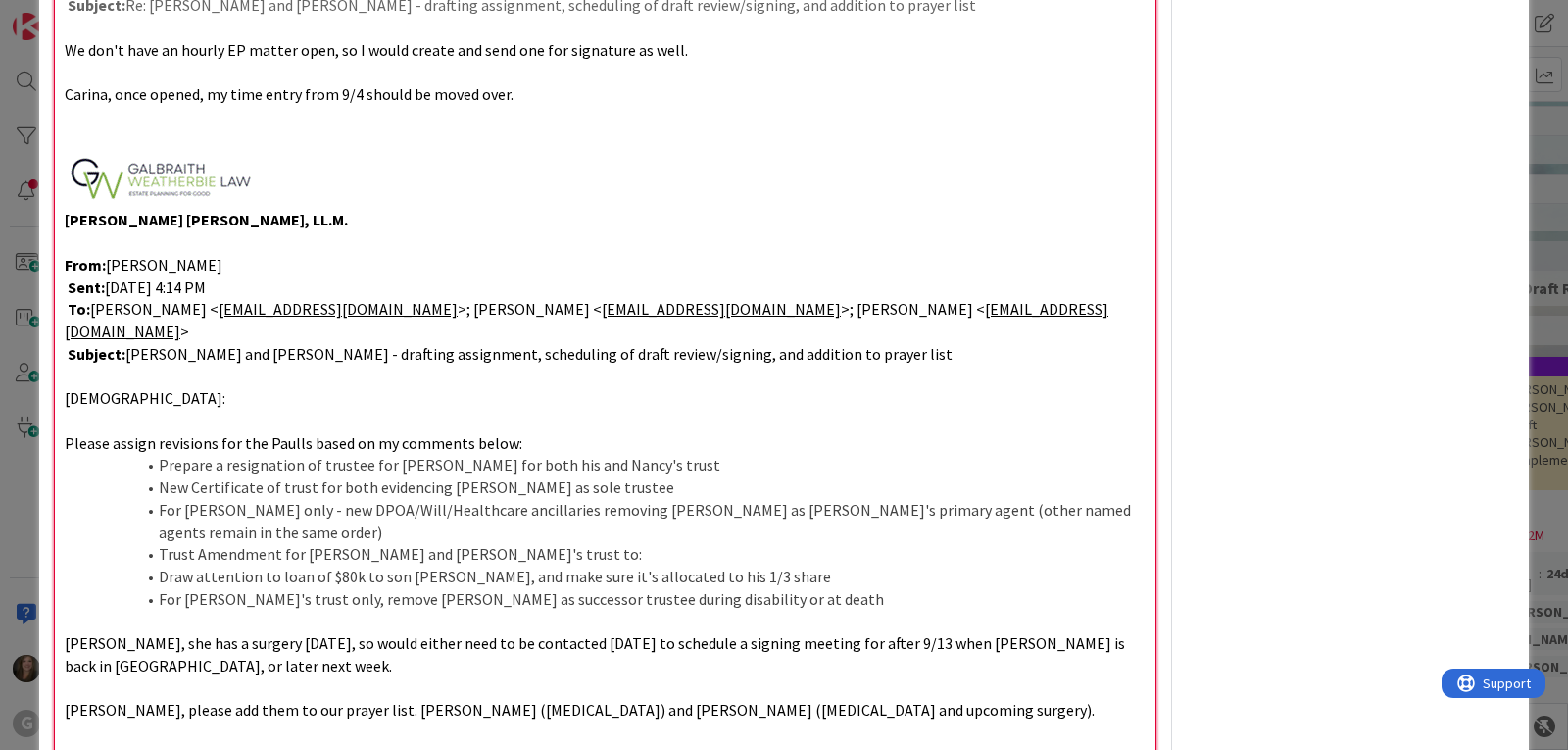
click at [289, 150] on p at bounding box center [605, 179] width 1081 height 59
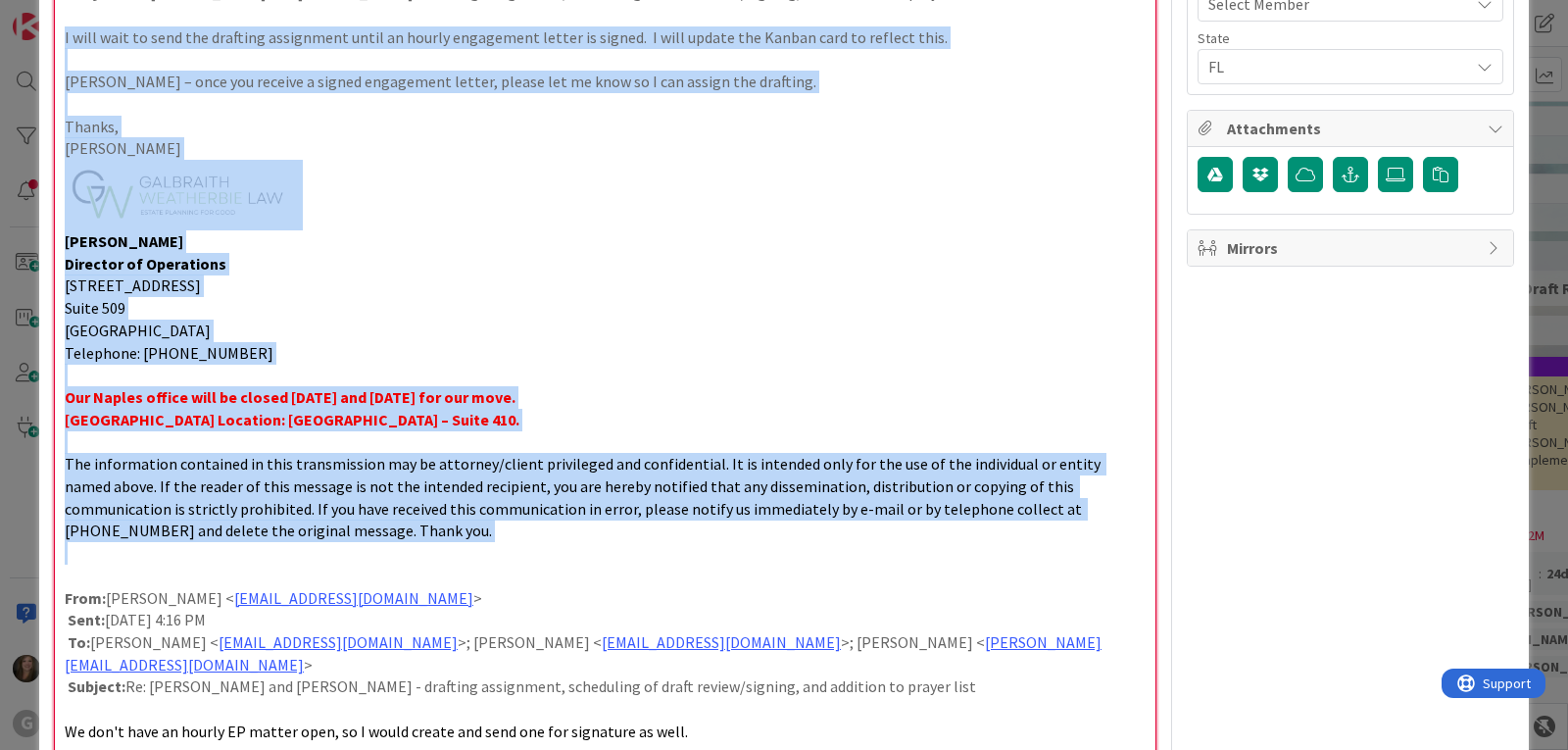
scroll to position [973, 0]
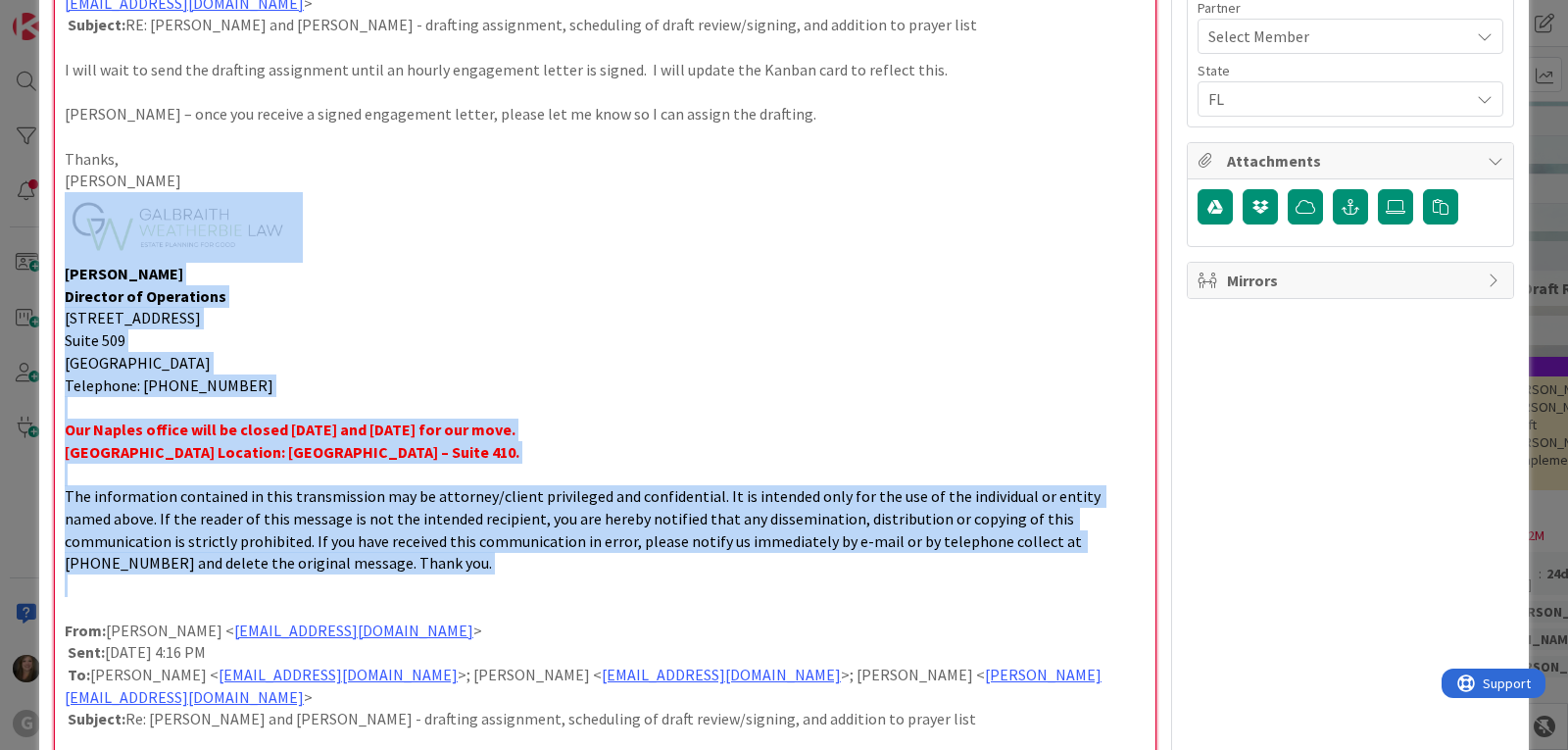
drag, startPoint x: 64, startPoint y: 349, endPoint x: 12, endPoint y: 195, distance: 162.5
click at [12, 195] on div "ID 2206 Clients UP Meeting Scheduled Title 93 / 128 [PERSON_NAME] and [PERSON_N…" at bounding box center [784, 375] width 1568 height 750
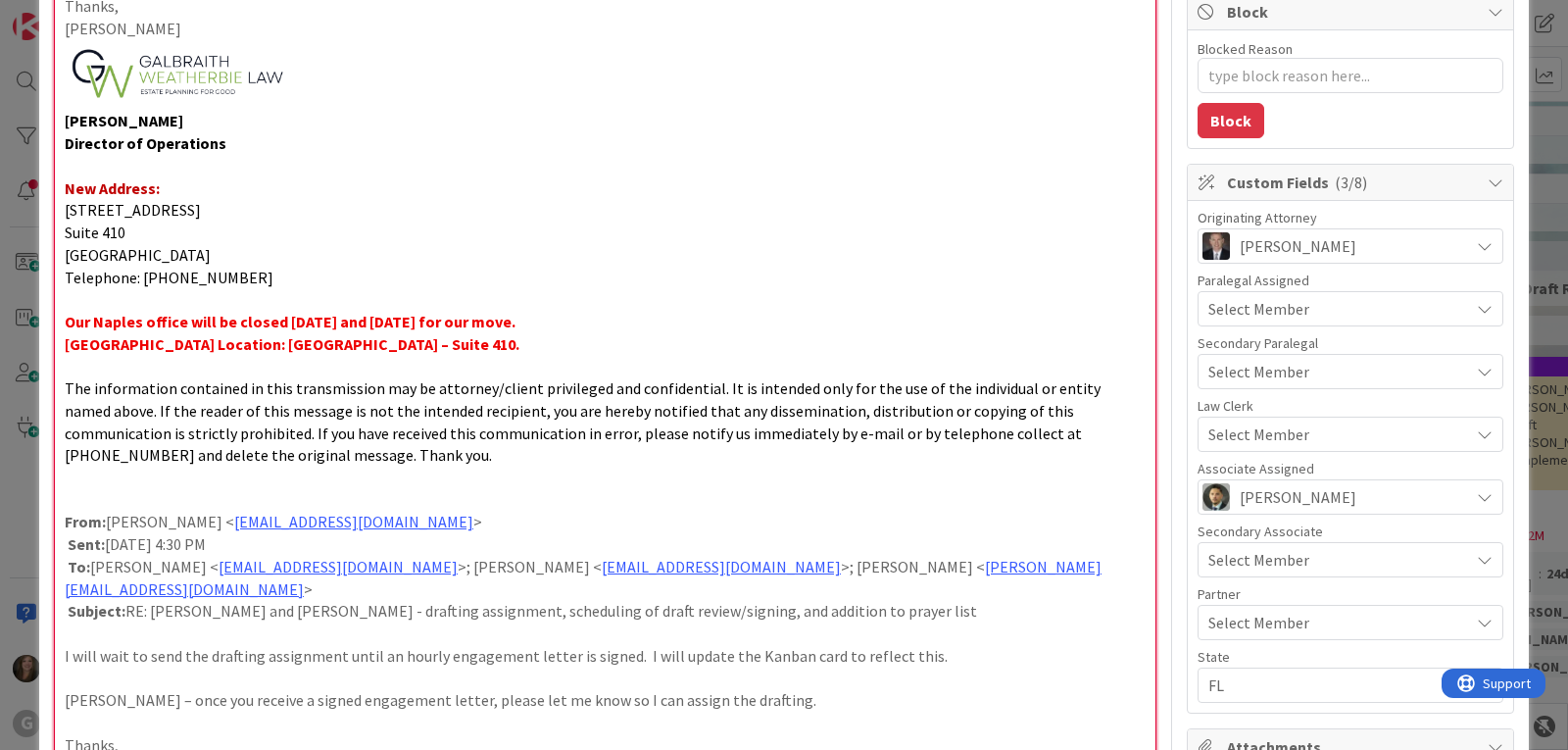
scroll to position [384, 0]
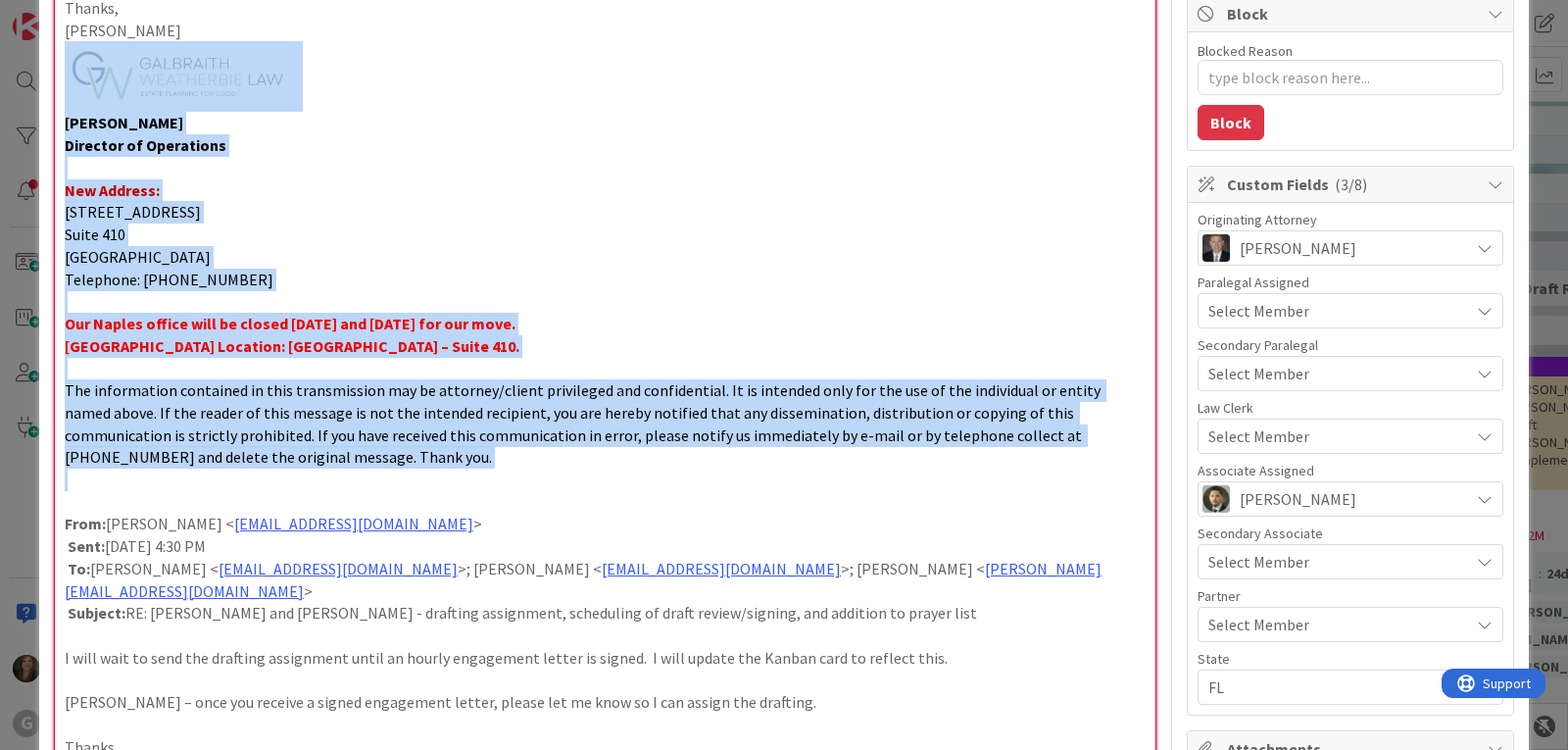
drag, startPoint x: 66, startPoint y: 484, endPoint x: 76, endPoint y: 66, distance: 418.1
click at [76, 66] on div "[DATE]: Please see the email stream below. We have not received the signed enga…" at bounding box center [605, 741] width 1101 height 1808
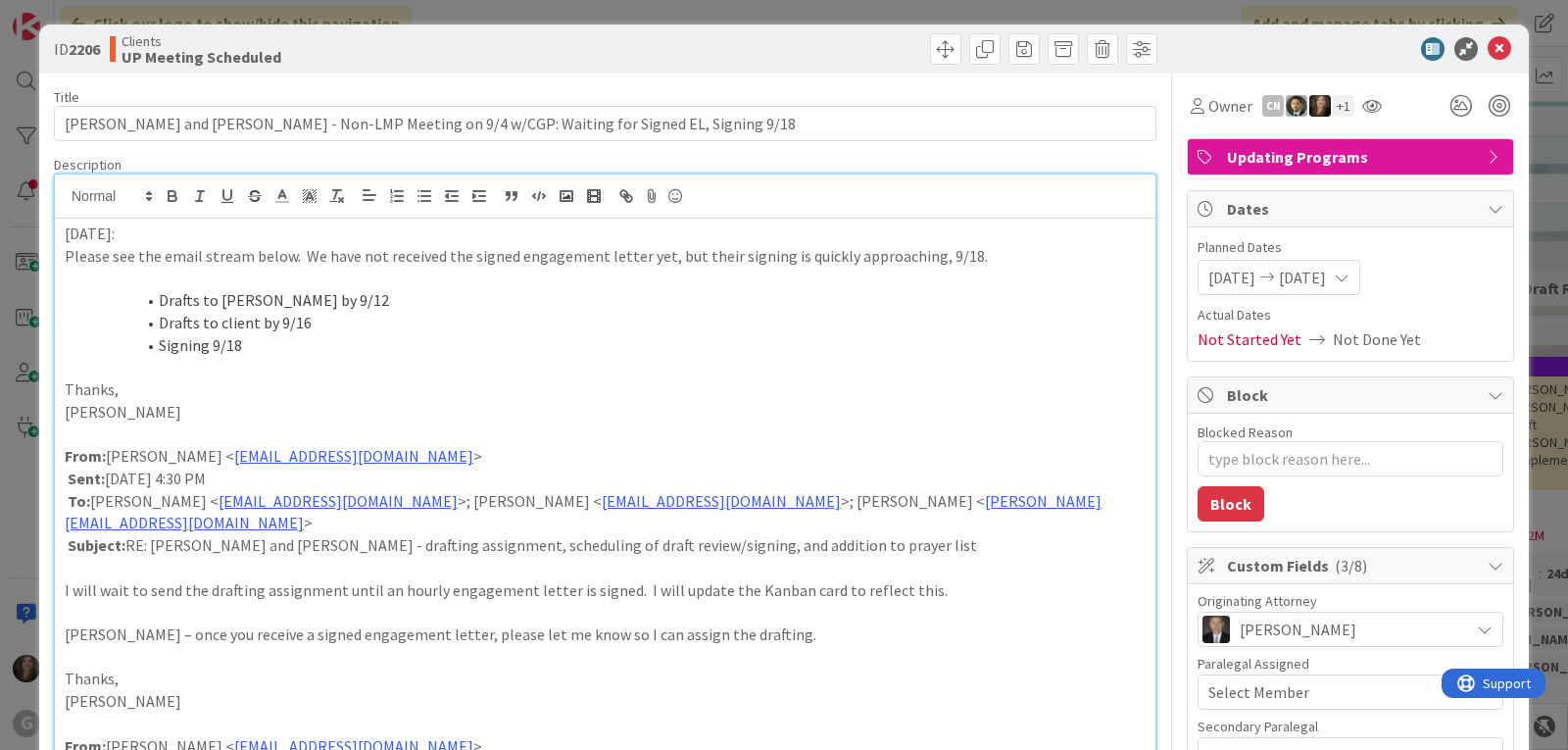
scroll to position [0, 0]
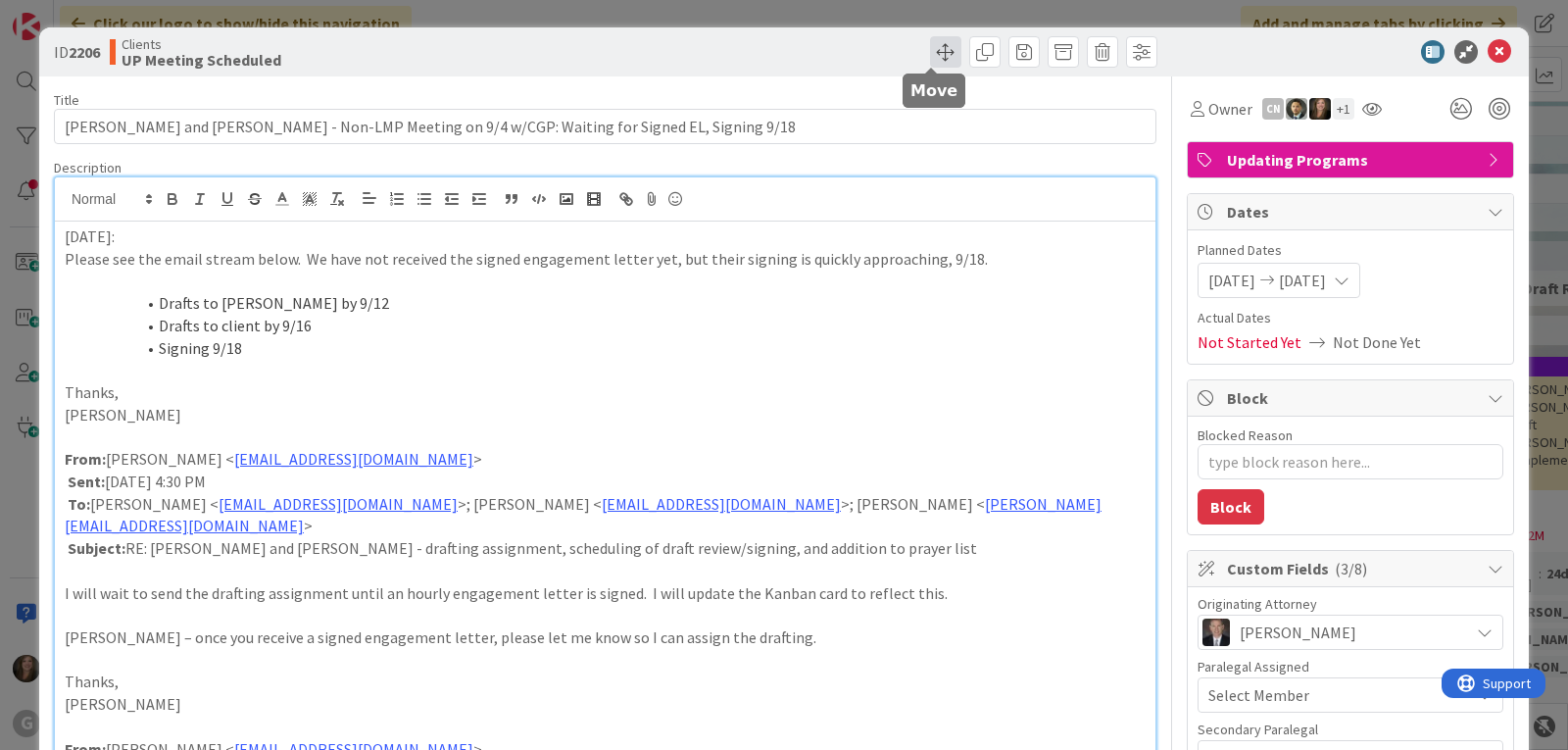
click at [931, 54] on span at bounding box center [946, 52] width 32 height 32
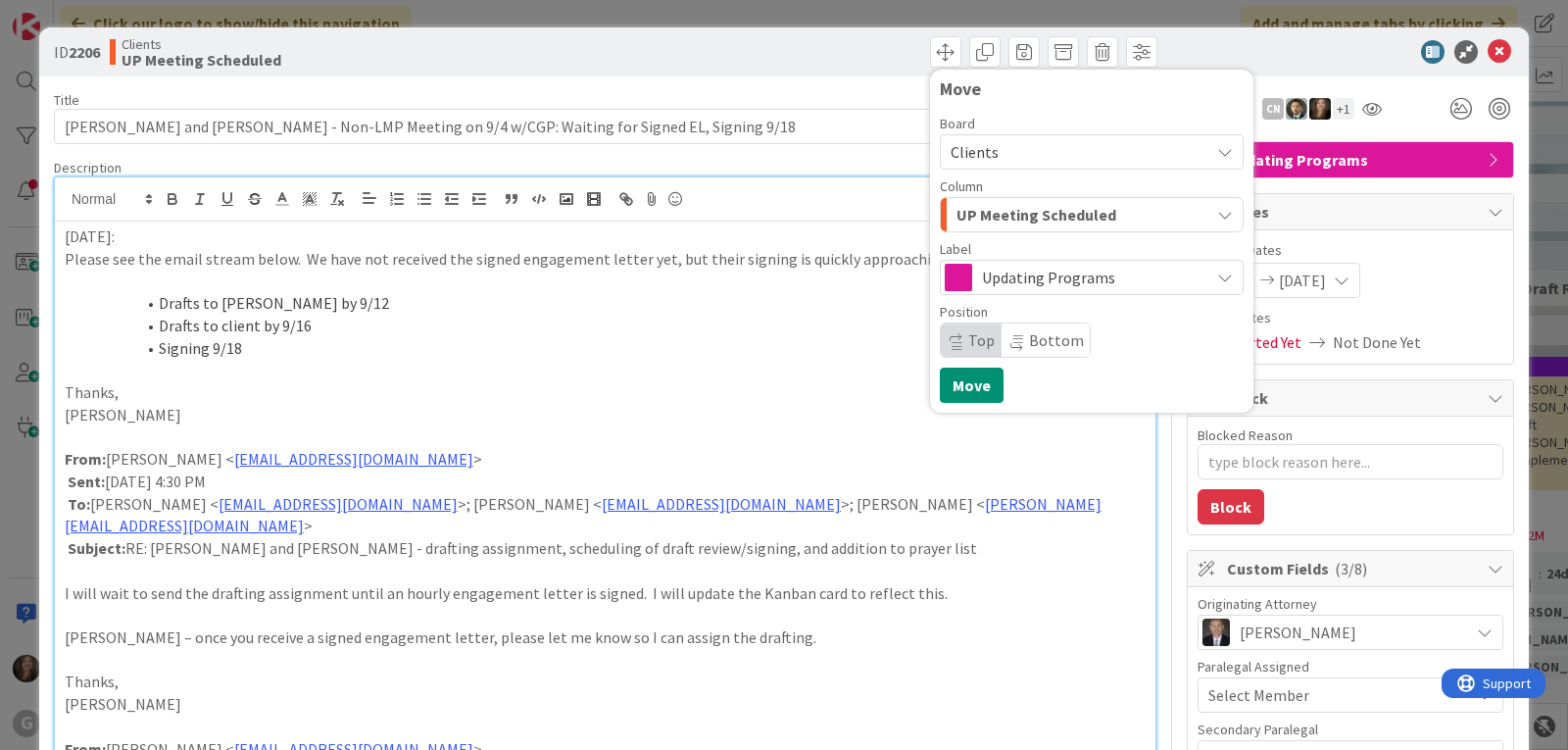
click at [1162, 201] on div "UP Meeting Scheduled" at bounding box center [1081, 215] width 258 height 32
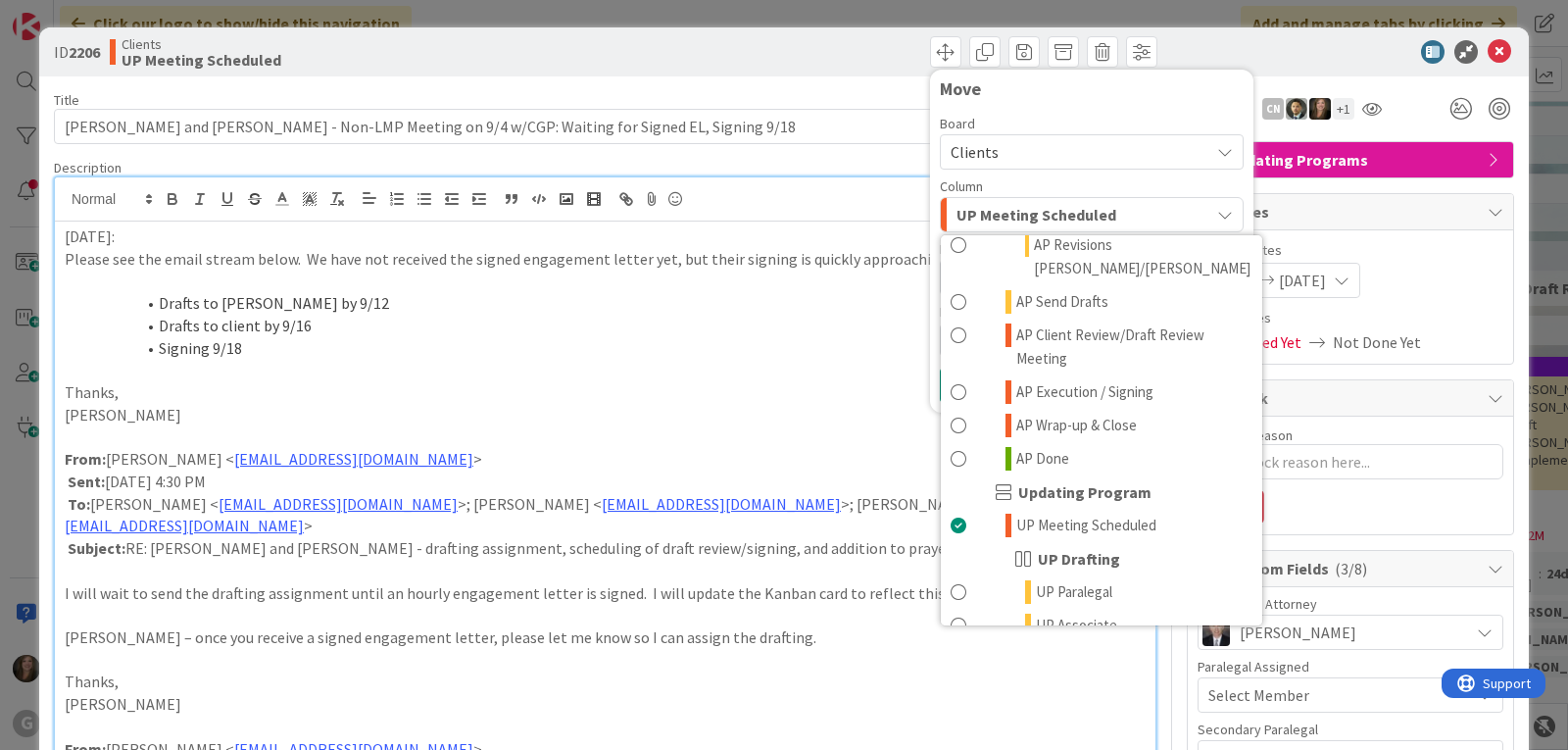
scroll to position [1176, 0]
click at [1069, 580] on span "UP Paralegal" at bounding box center [1074, 591] width 77 height 24
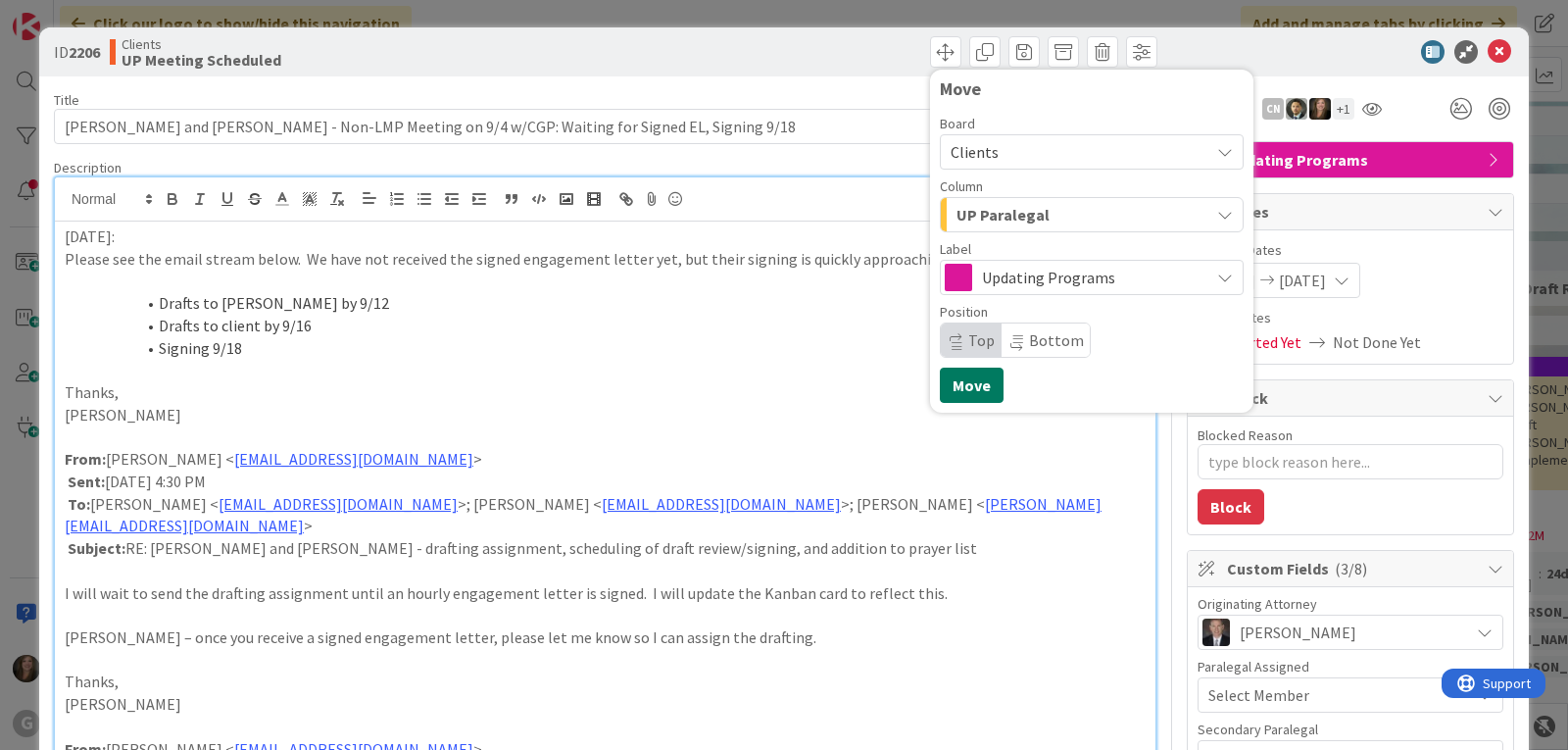
click at [940, 374] on button "Move" at bounding box center [972, 385] width 64 height 35
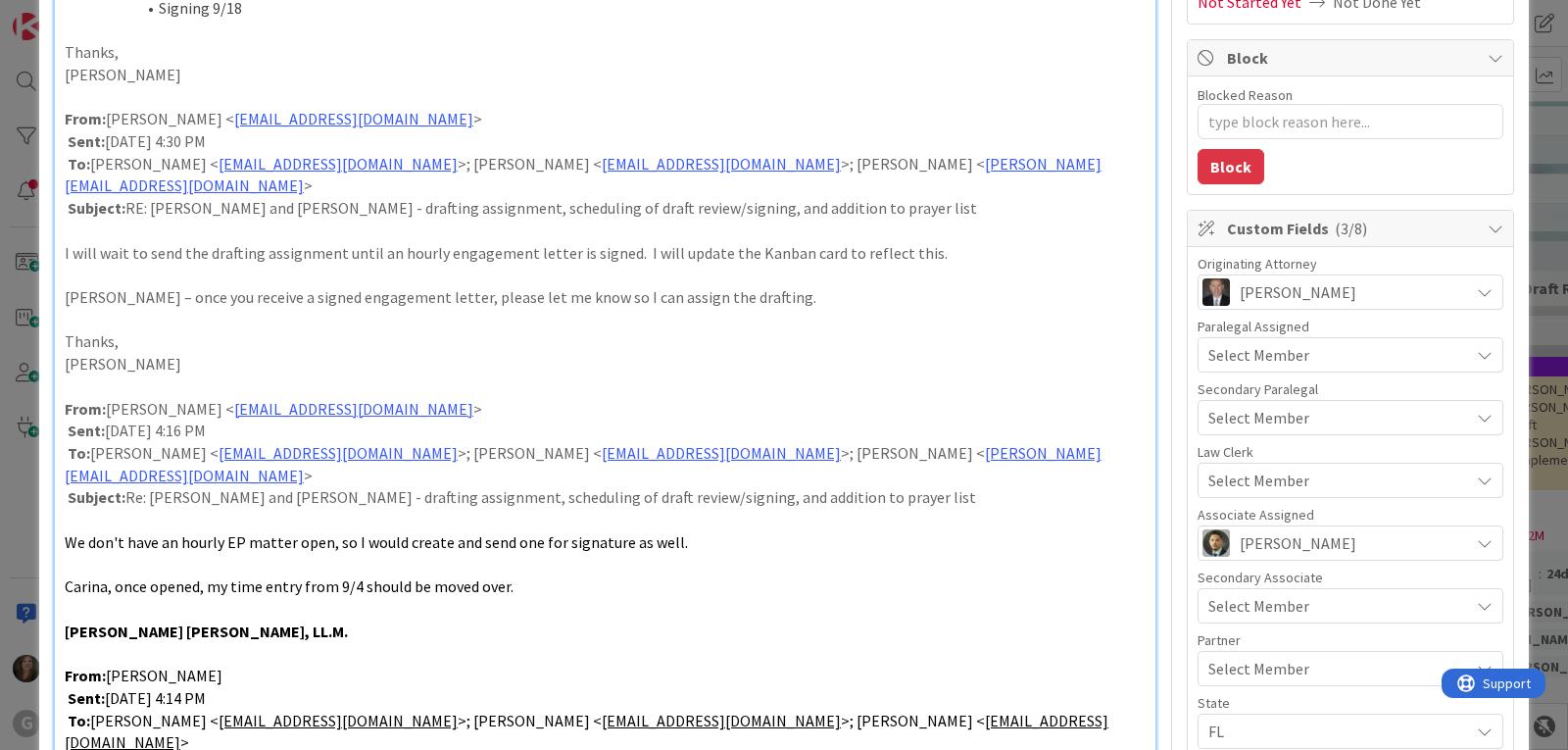
scroll to position [392, 0]
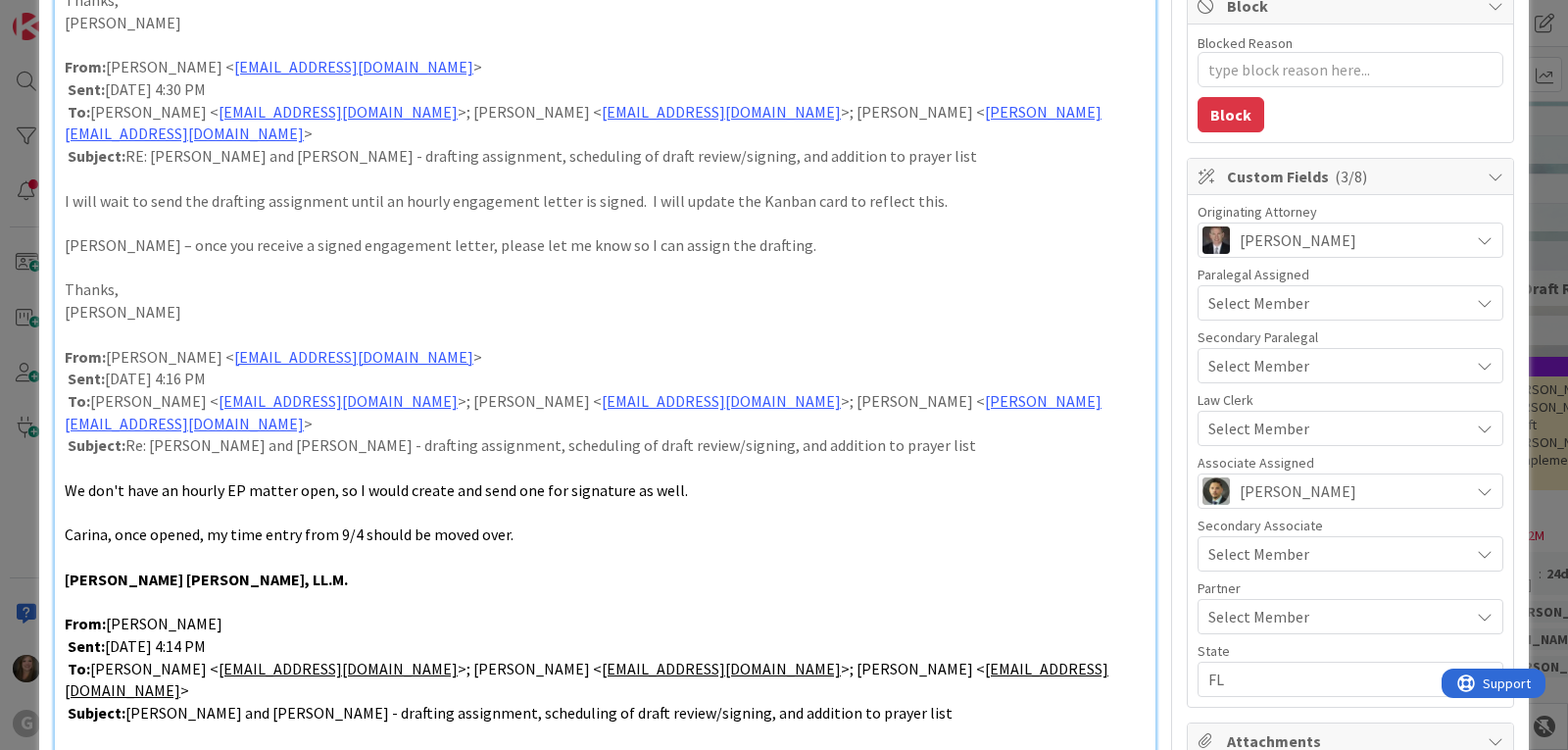
click at [1255, 417] on span "Select Member" at bounding box center [1259, 429] width 101 height 24
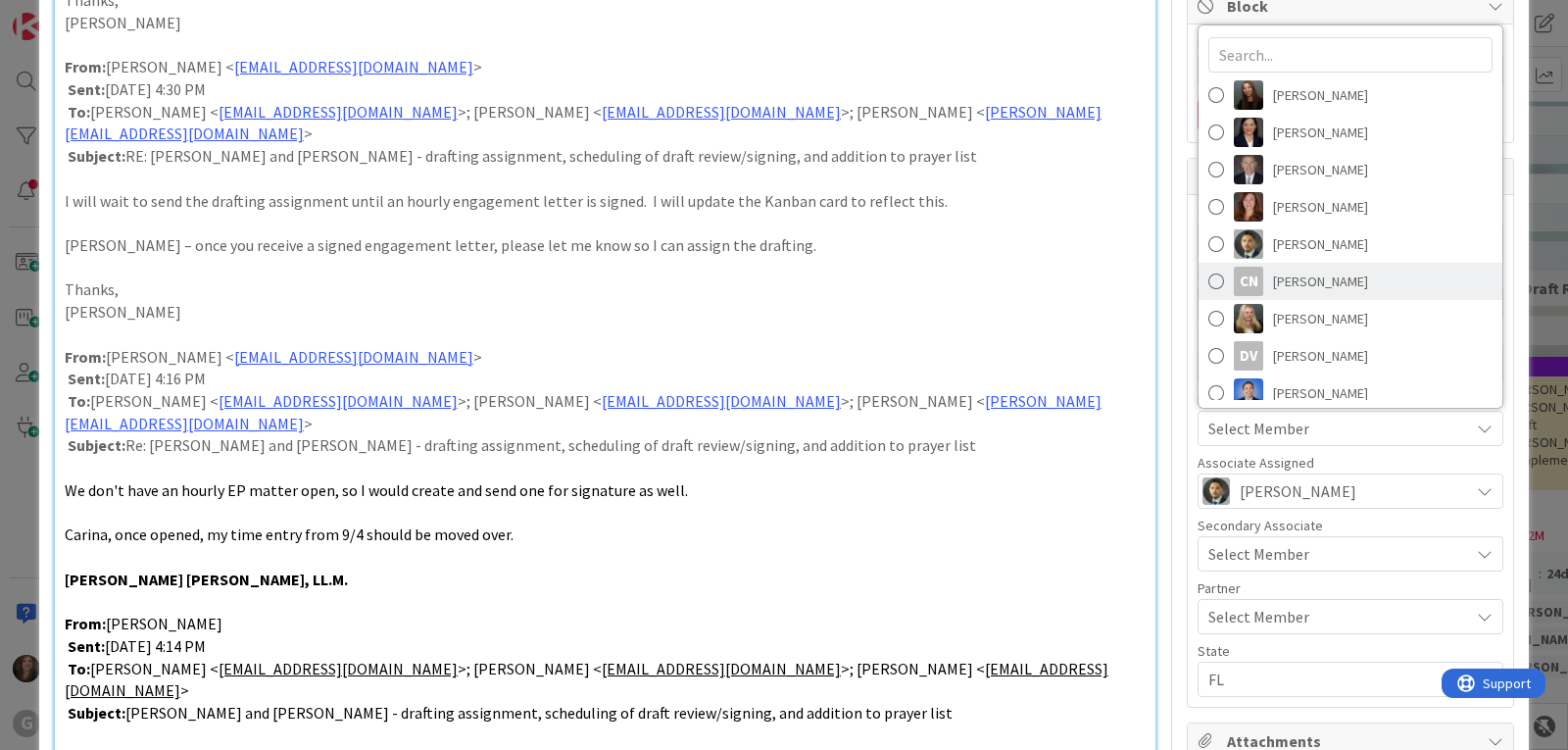
scroll to position [236, 0]
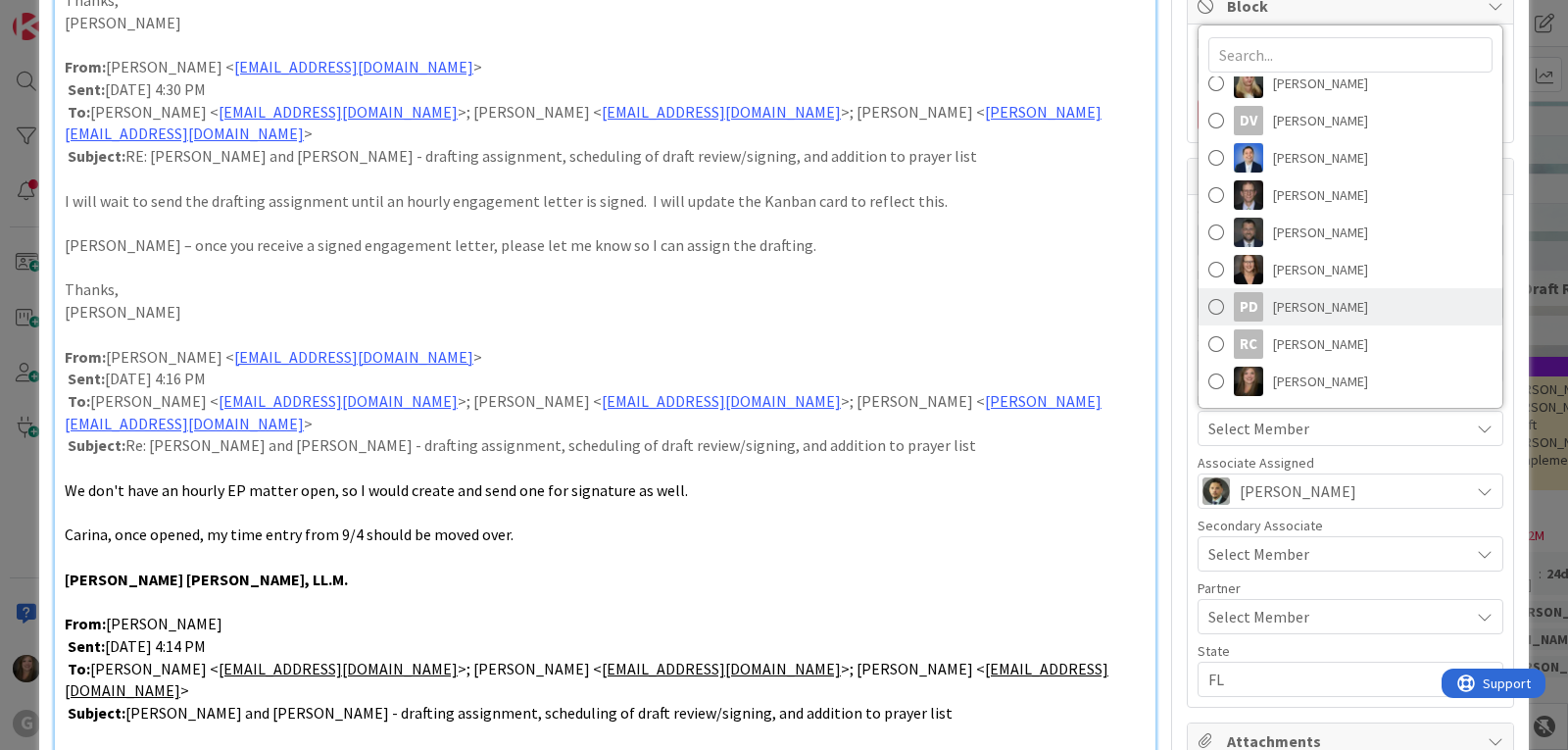
click at [1257, 311] on link "PD [PERSON_NAME]" at bounding box center [1350, 307] width 304 height 37
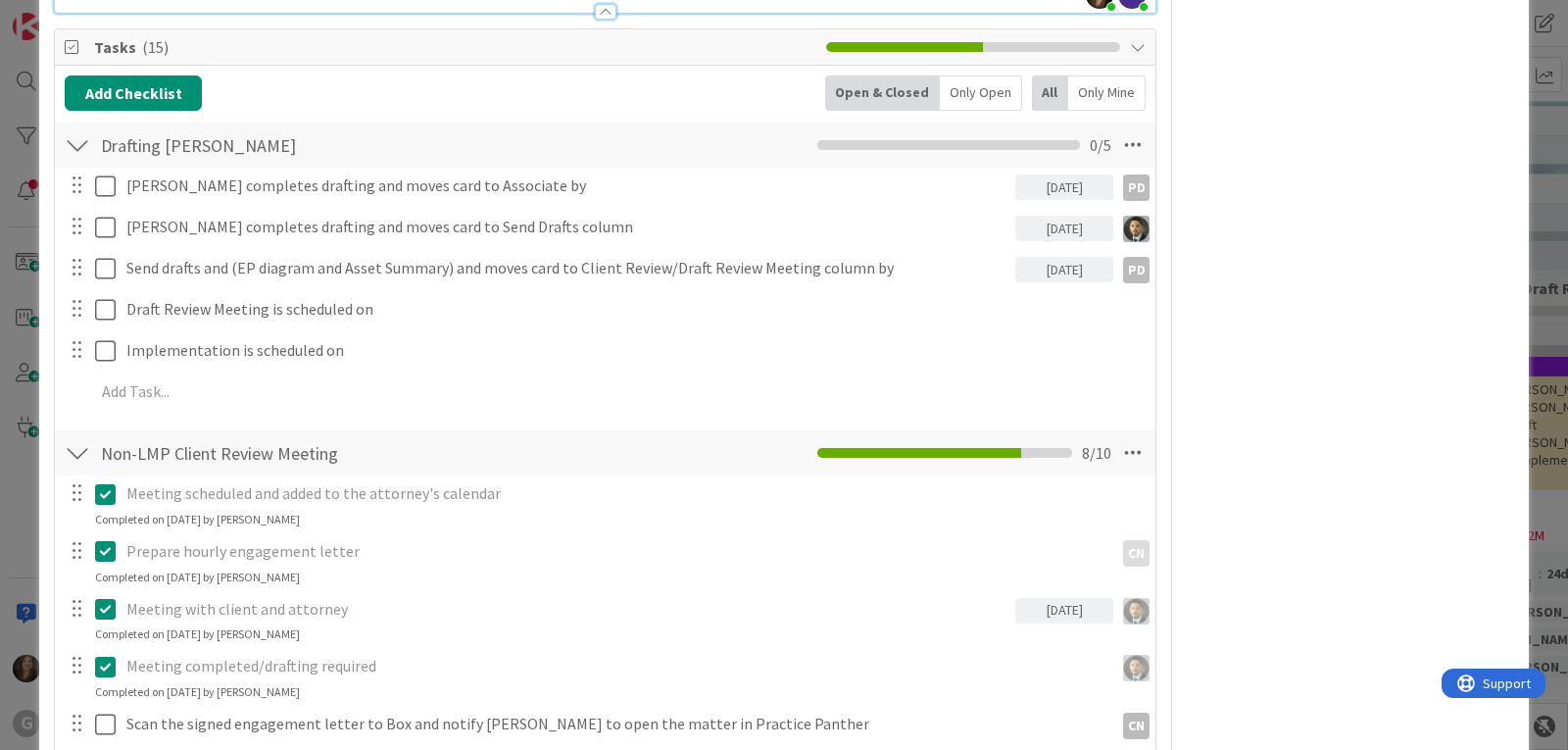
scroll to position [1372, 0]
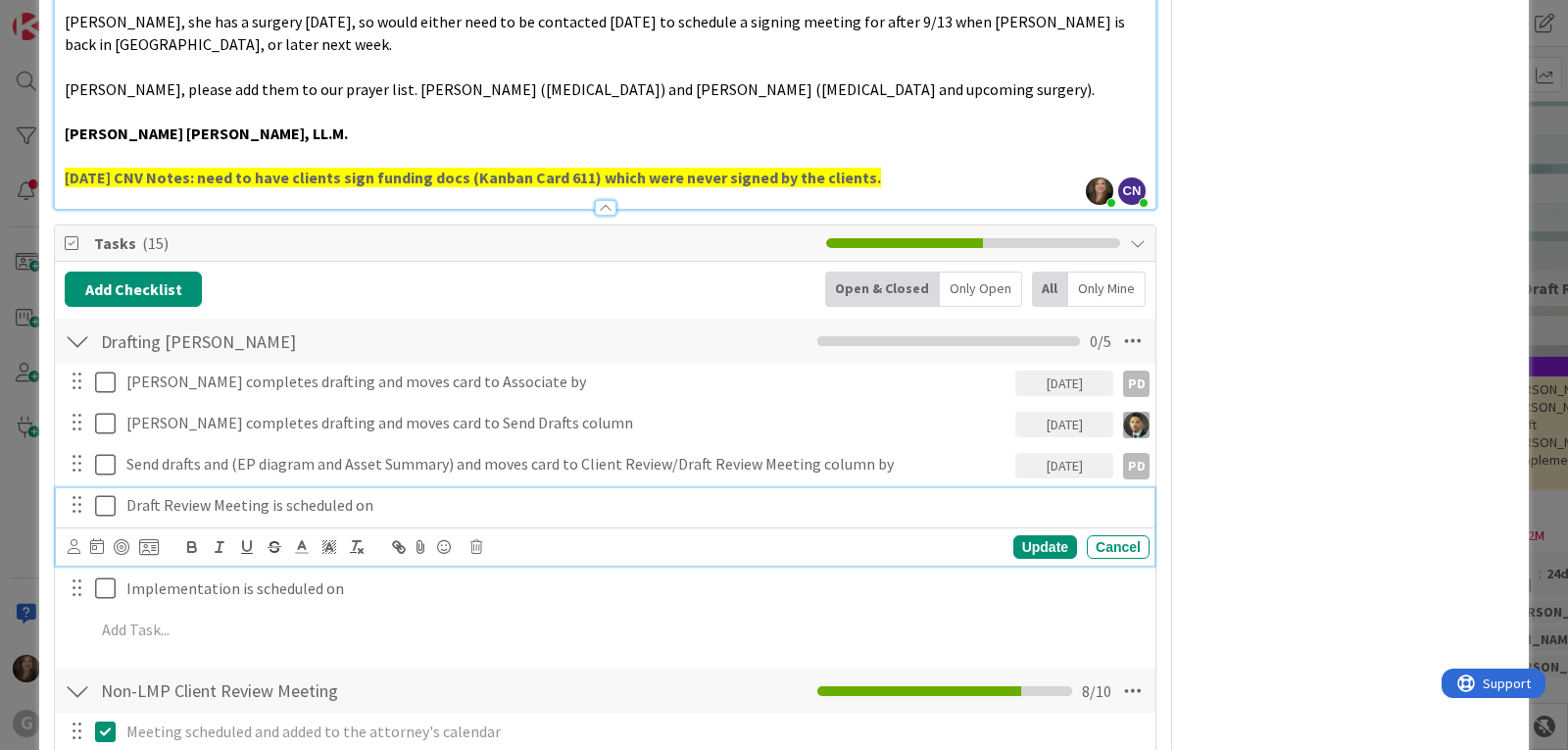
click at [162, 494] on p "Draft Review Meeting is scheduled on" at bounding box center [634, 505] width 1015 height 23
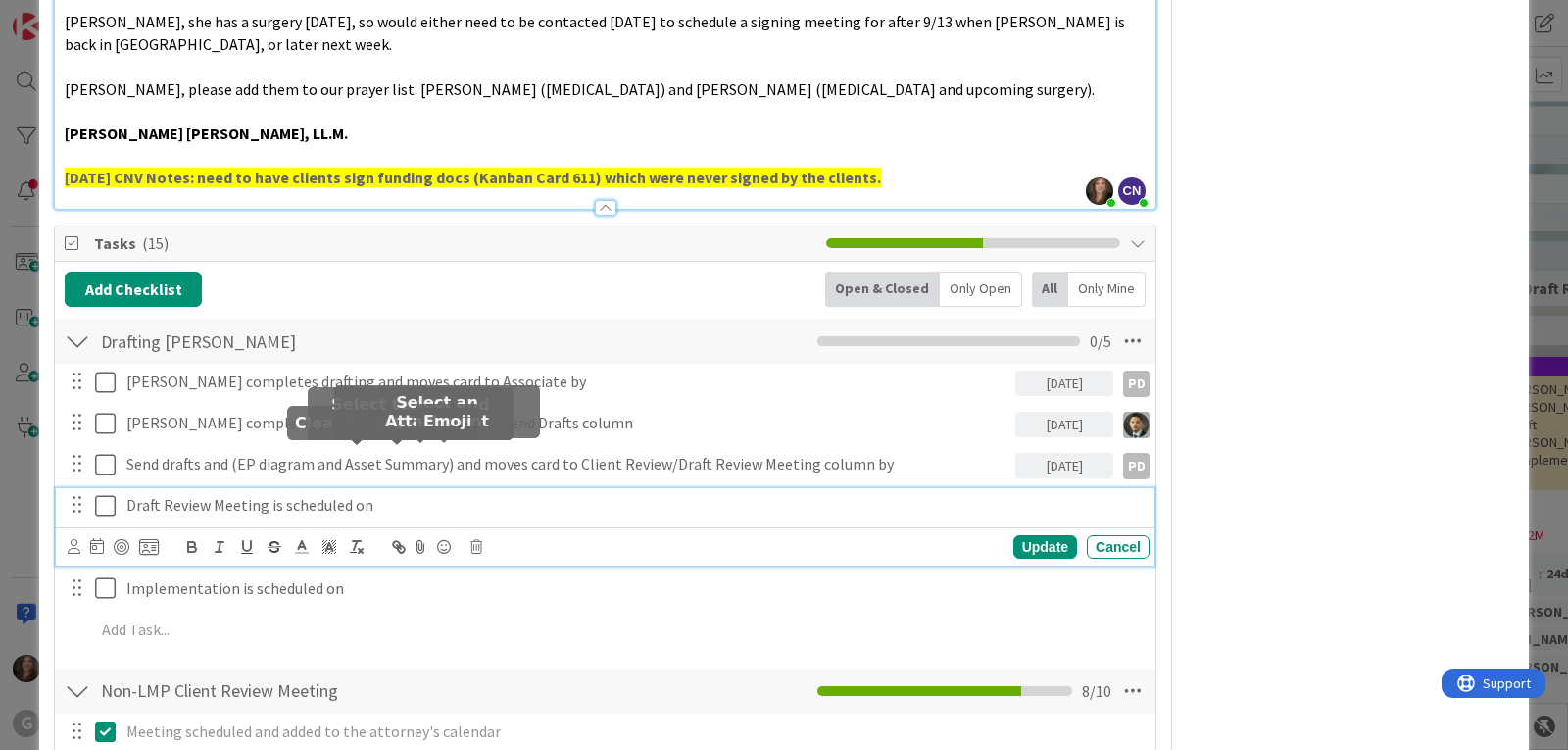
click at [478, 540] on icon at bounding box center [476, 547] width 12 height 14
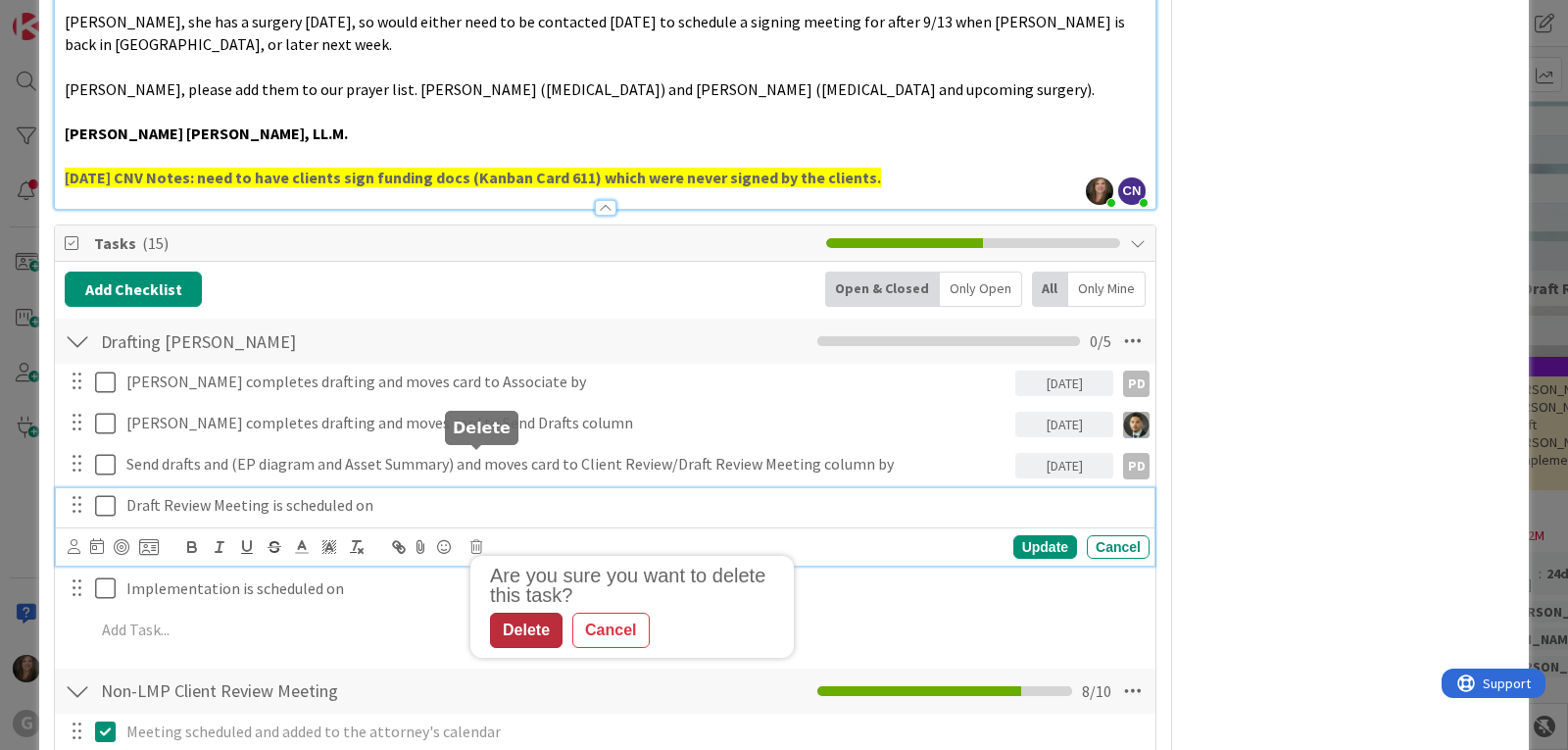
click at [522, 613] on div "Delete" at bounding box center [526, 631] width 73 height 35
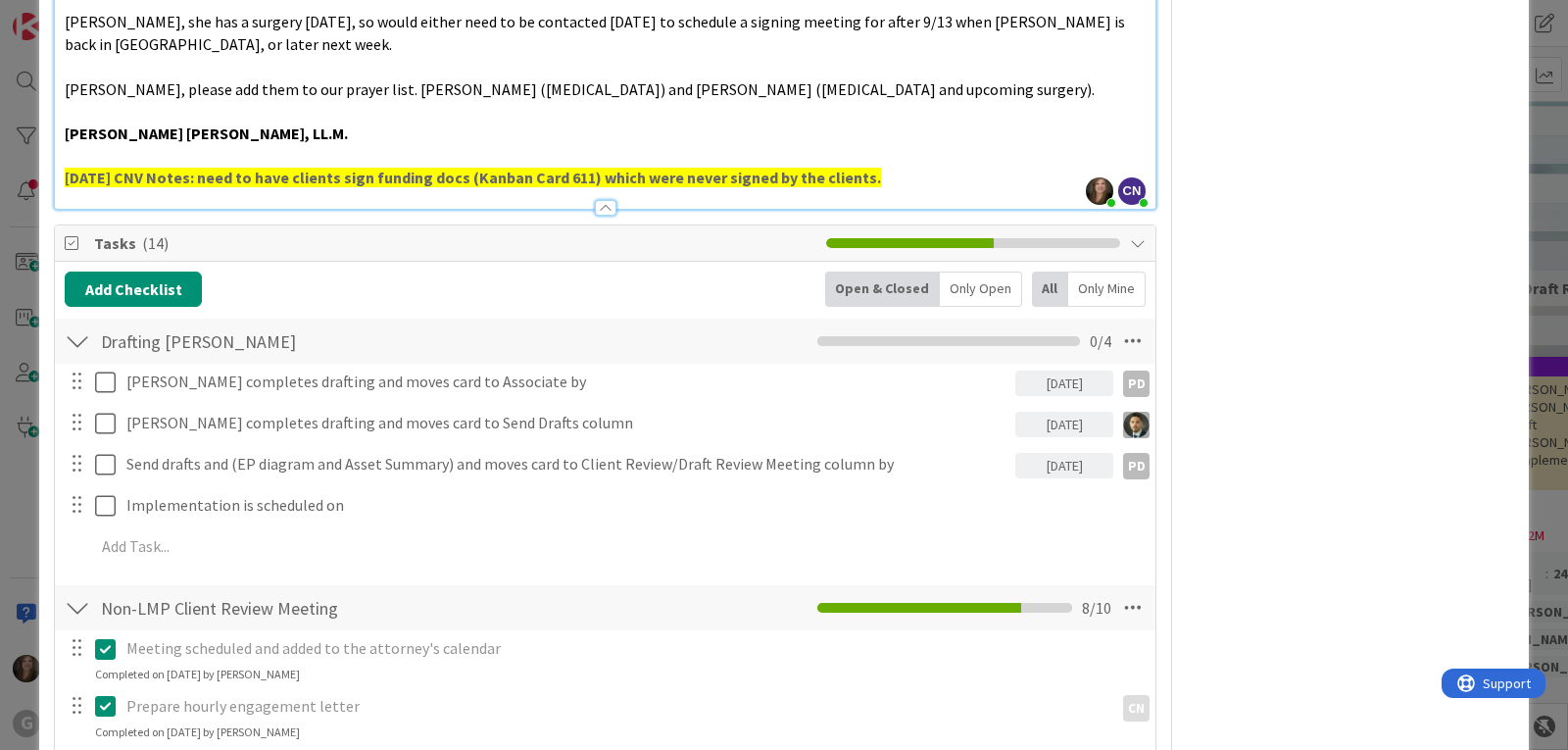
type textarea "x"
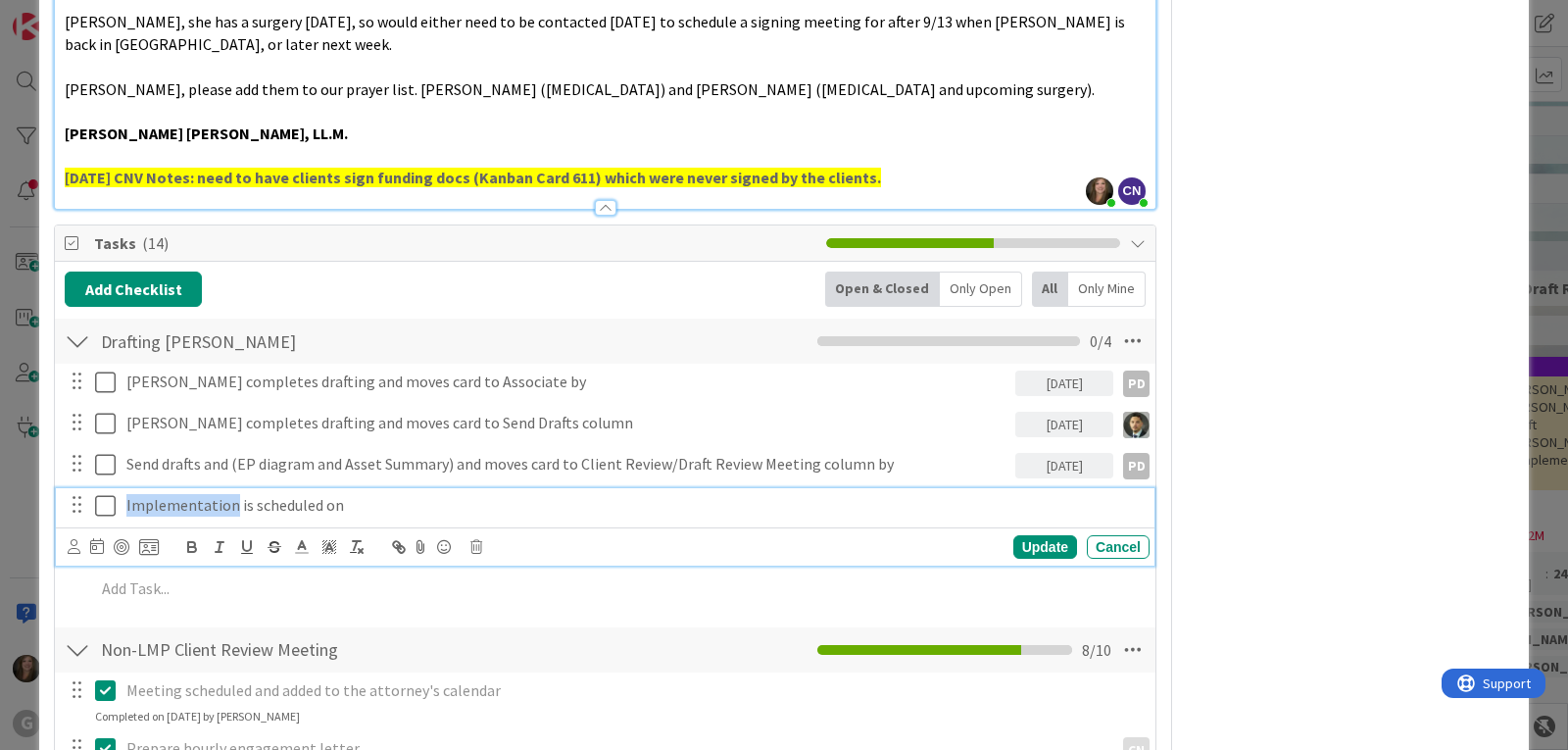
drag, startPoint x: 232, startPoint y: 420, endPoint x: 118, endPoint y: 416, distance: 114.1
click at [118, 488] on div "Implementation is scheduled on" at bounding box center [634, 505] width 1031 height 34
click at [91, 538] on icon at bounding box center [97, 546] width 14 height 16
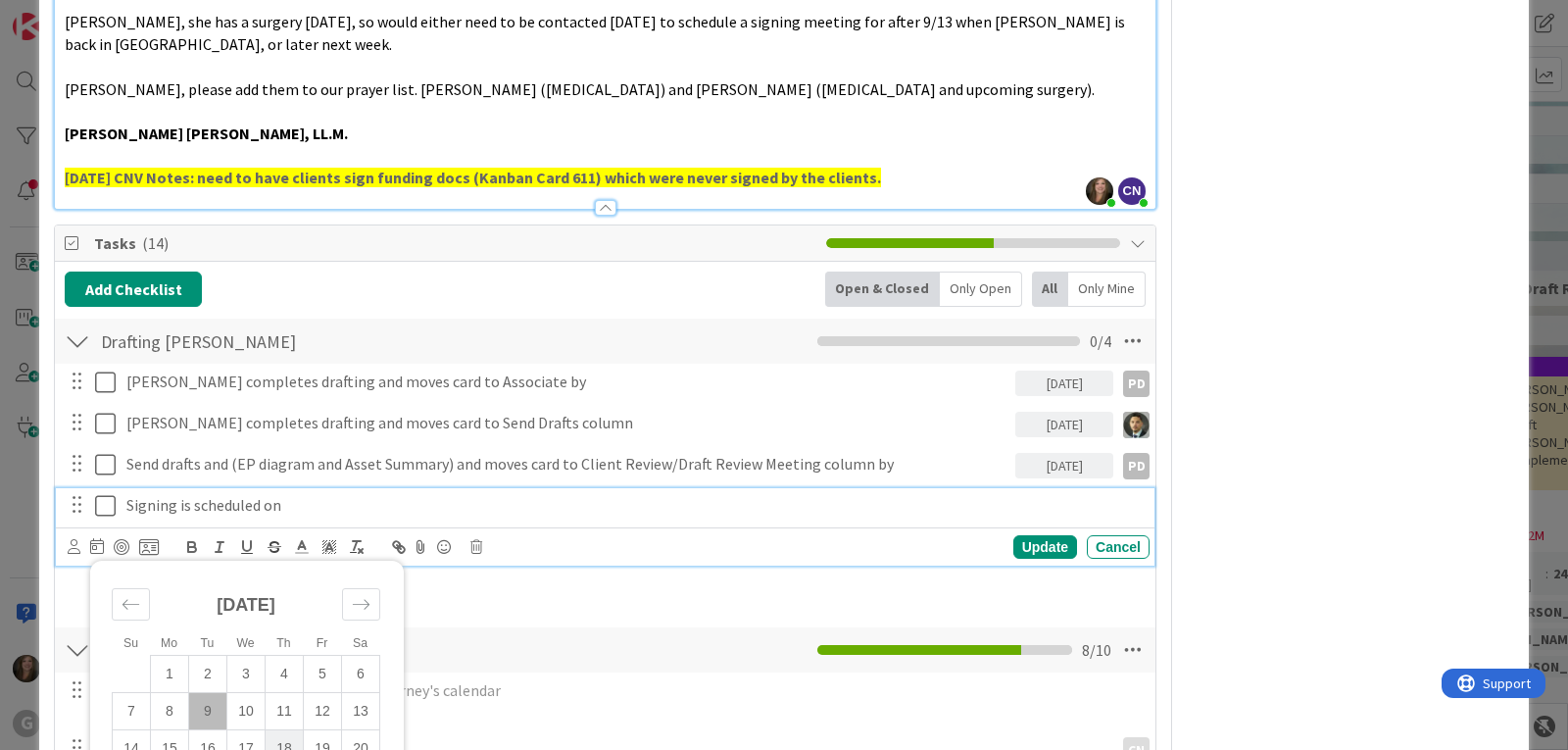
click at [291, 729] on td "18" at bounding box center [285, 748] width 38 height 37
type input "[DATE]"
click at [1038, 535] on div "Update" at bounding box center [1045, 547] width 64 height 24
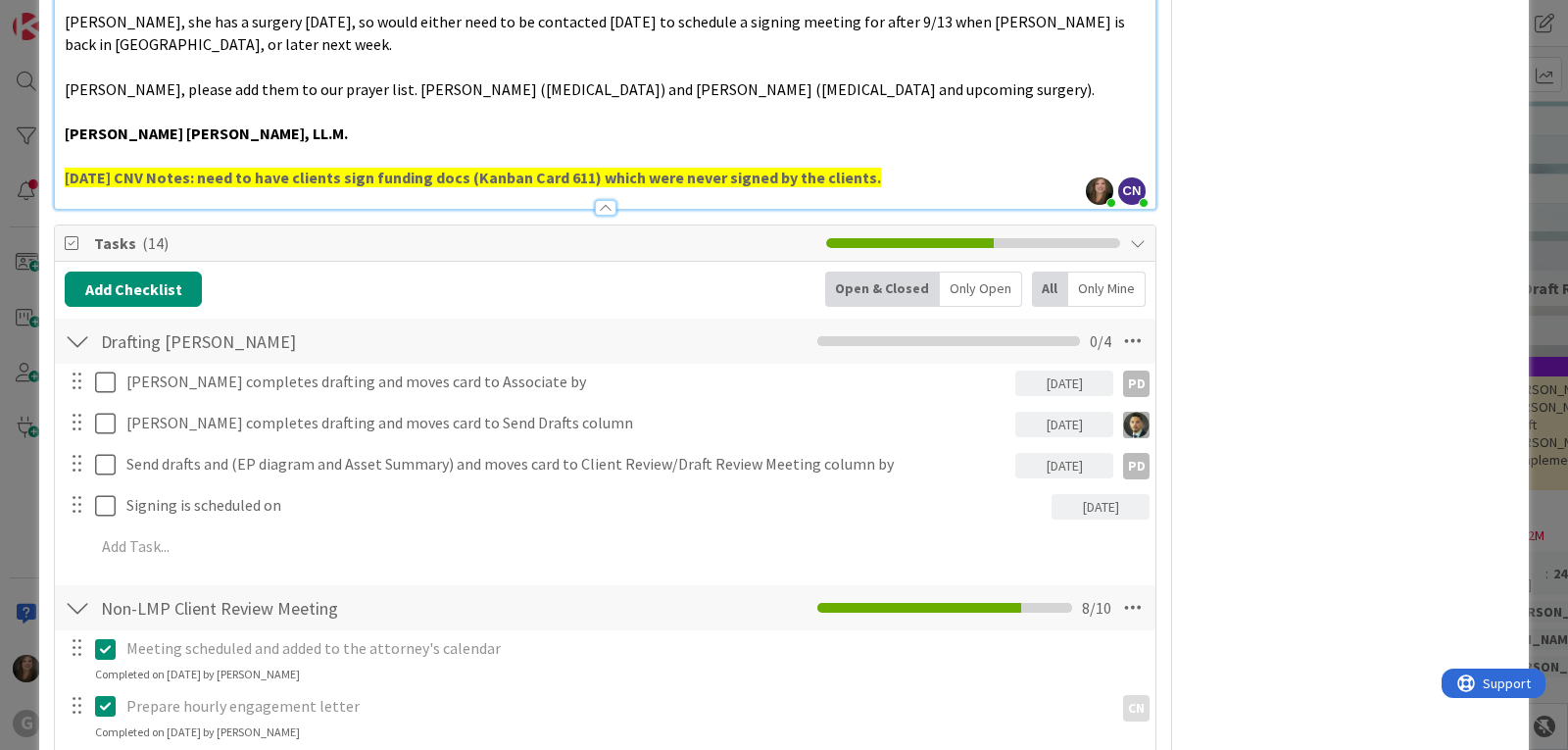
scroll to position [1274, 0]
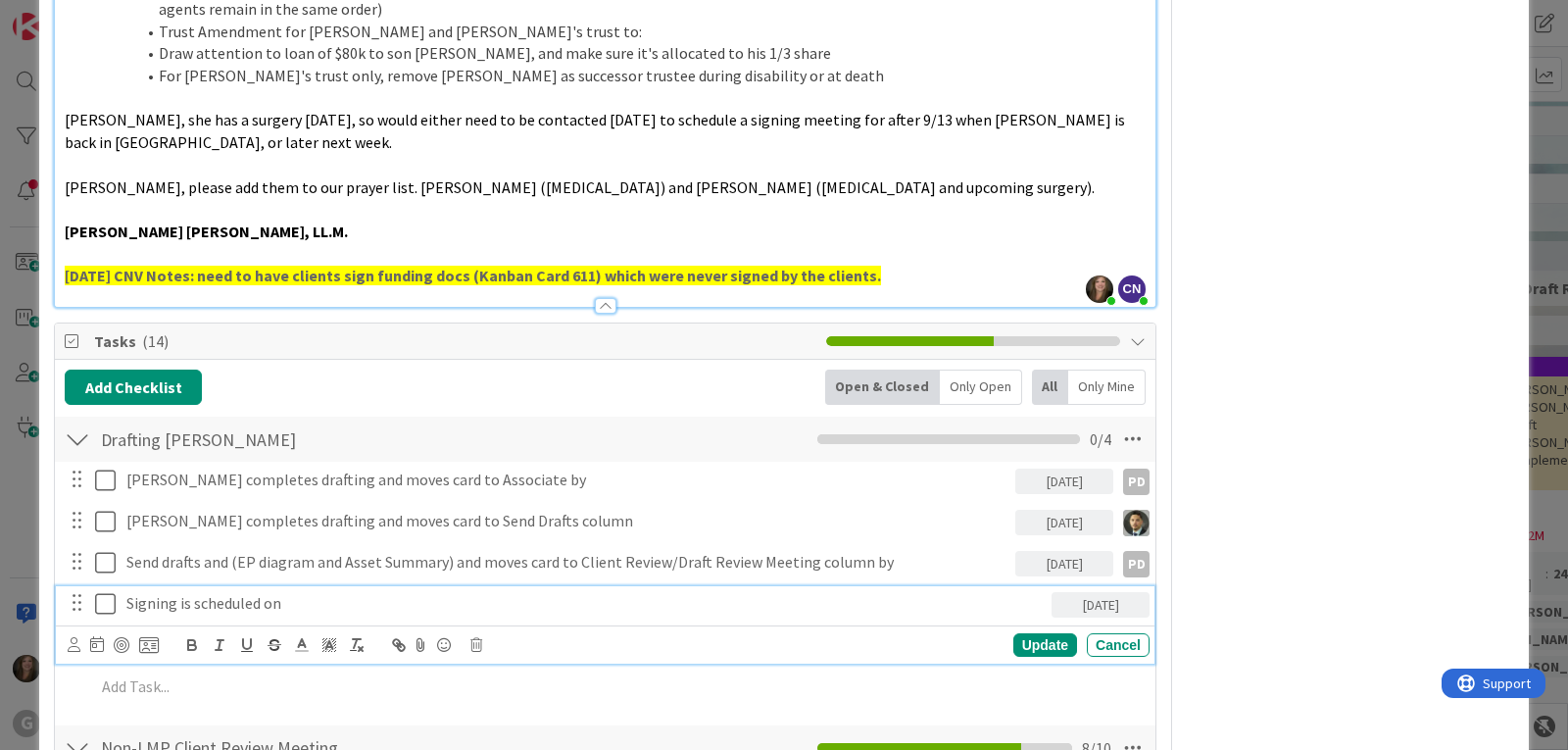
click at [106, 592] on icon at bounding box center [104, 604] width 21 height 24
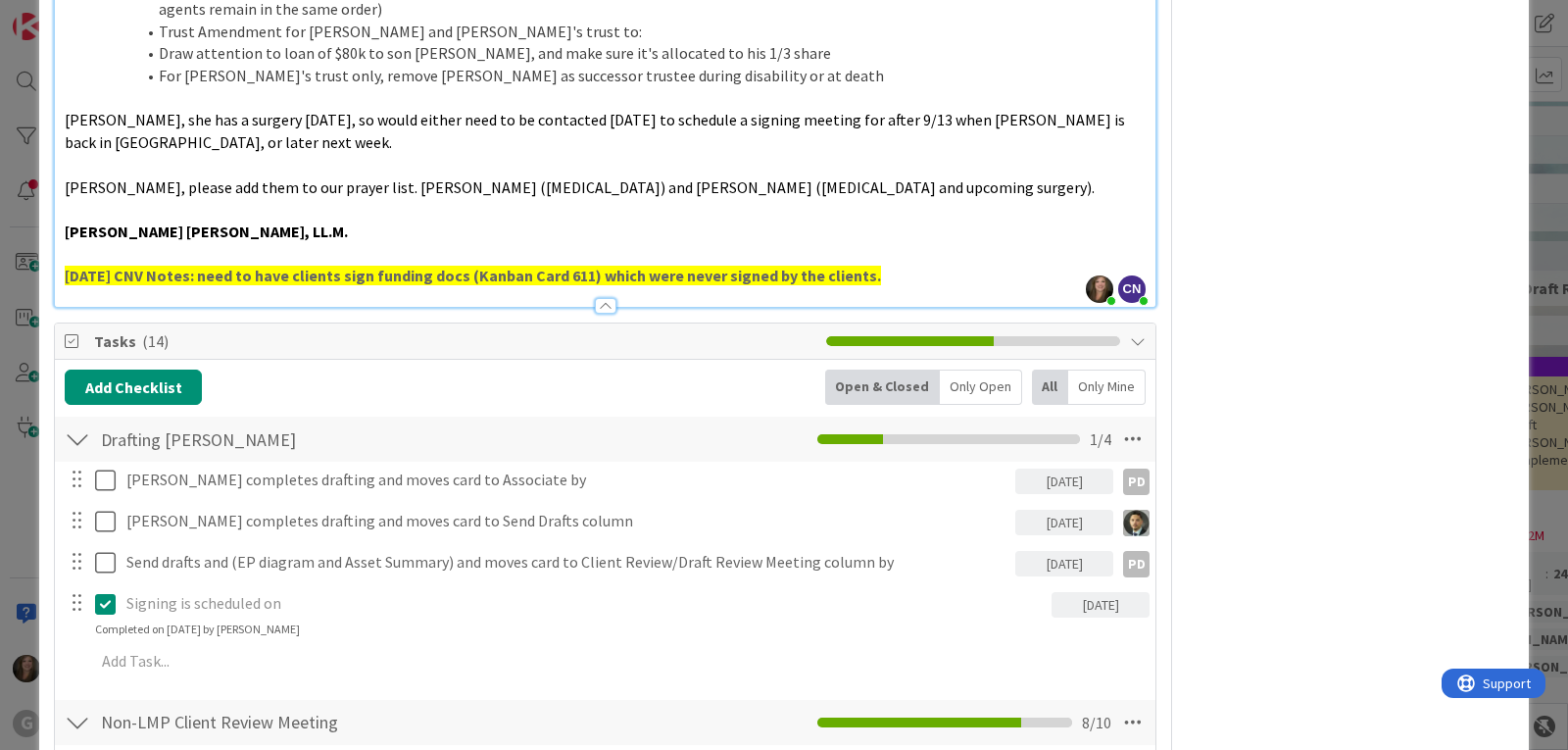
type textarea "x"
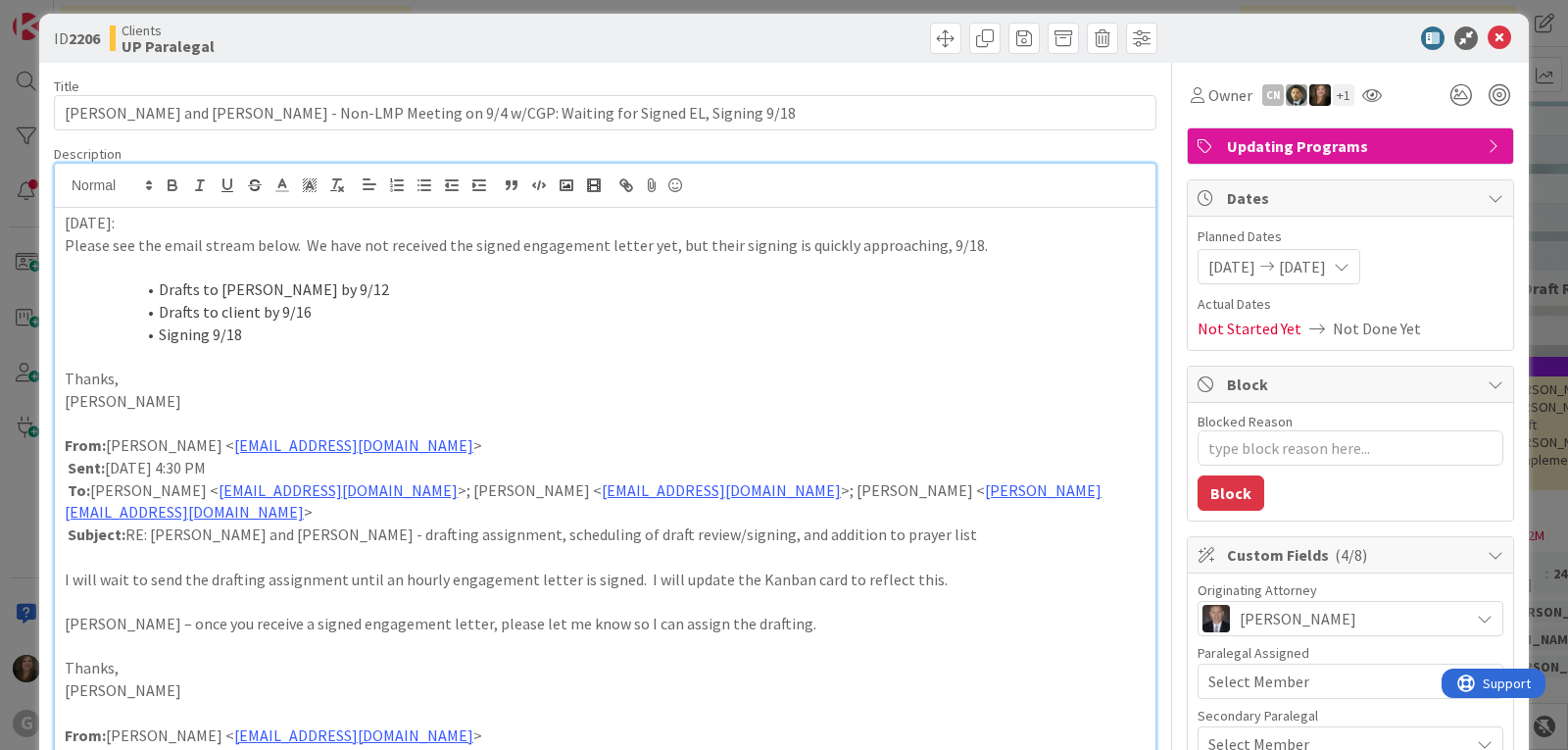
scroll to position [0, 0]
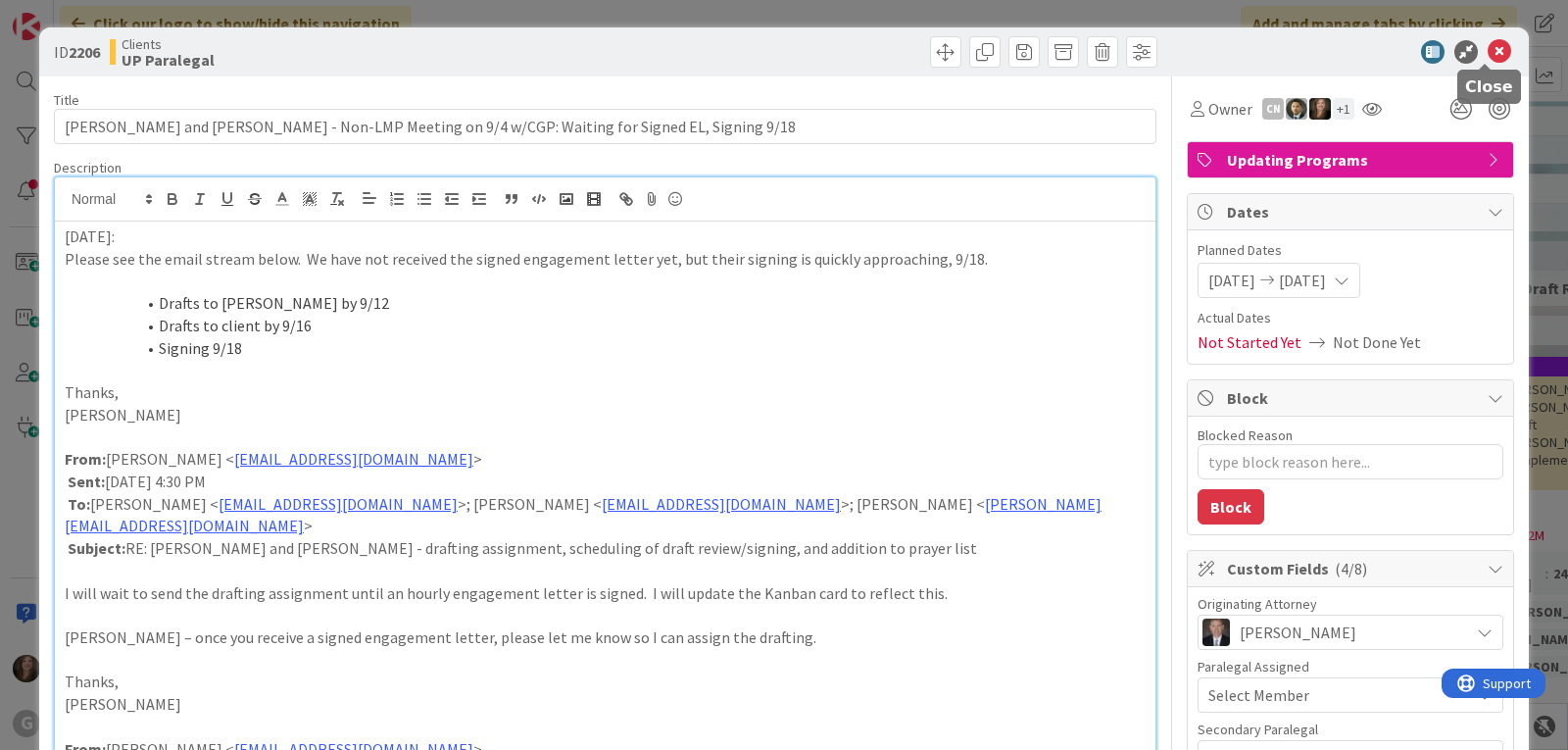
click at [1488, 50] on icon at bounding box center [1500, 52] width 24 height 24
